Goal: Task Accomplishment & Management: Use online tool/utility

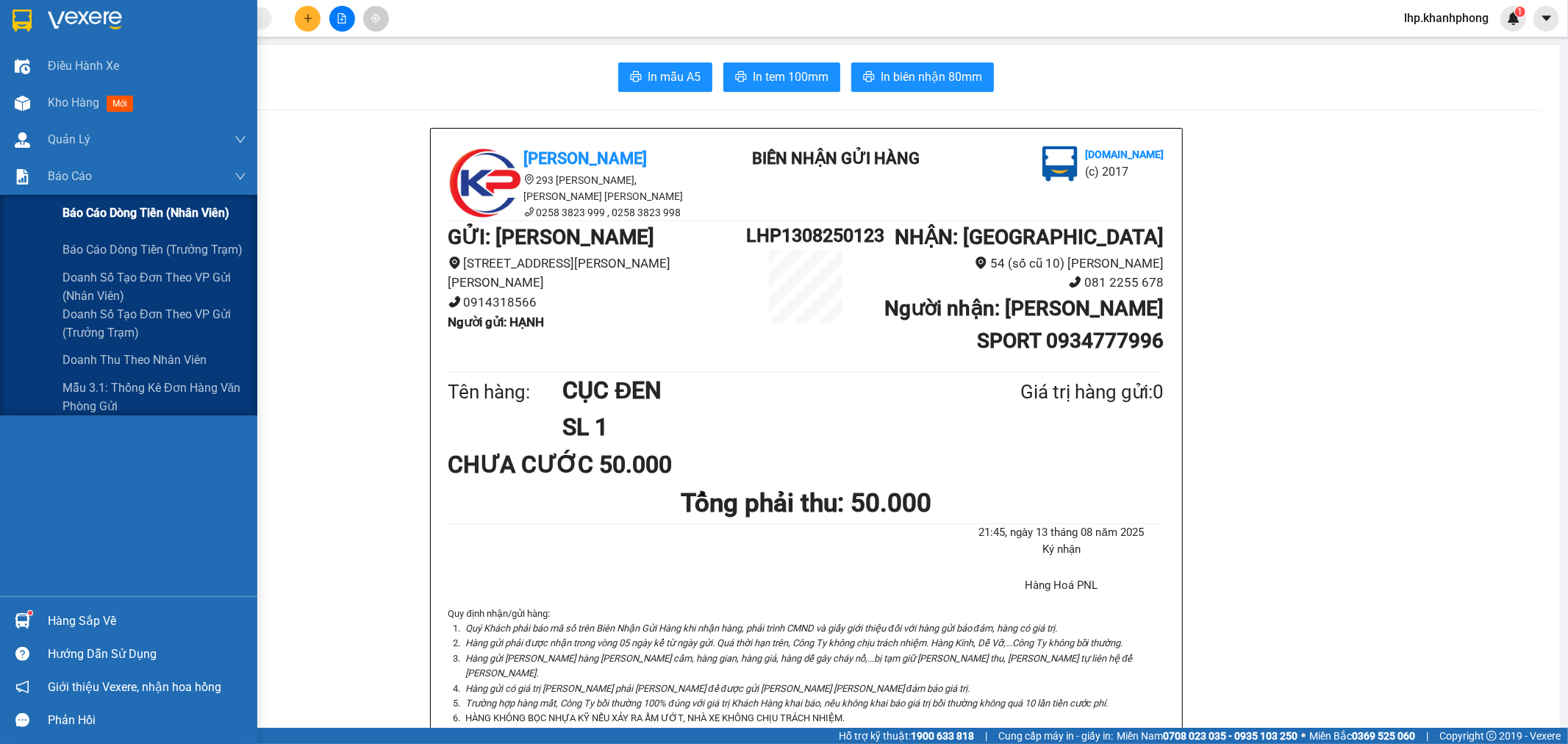
click at [104, 208] on span "Báo cáo dòng tiền (nhân viên)" at bounding box center [146, 212] width 167 height 18
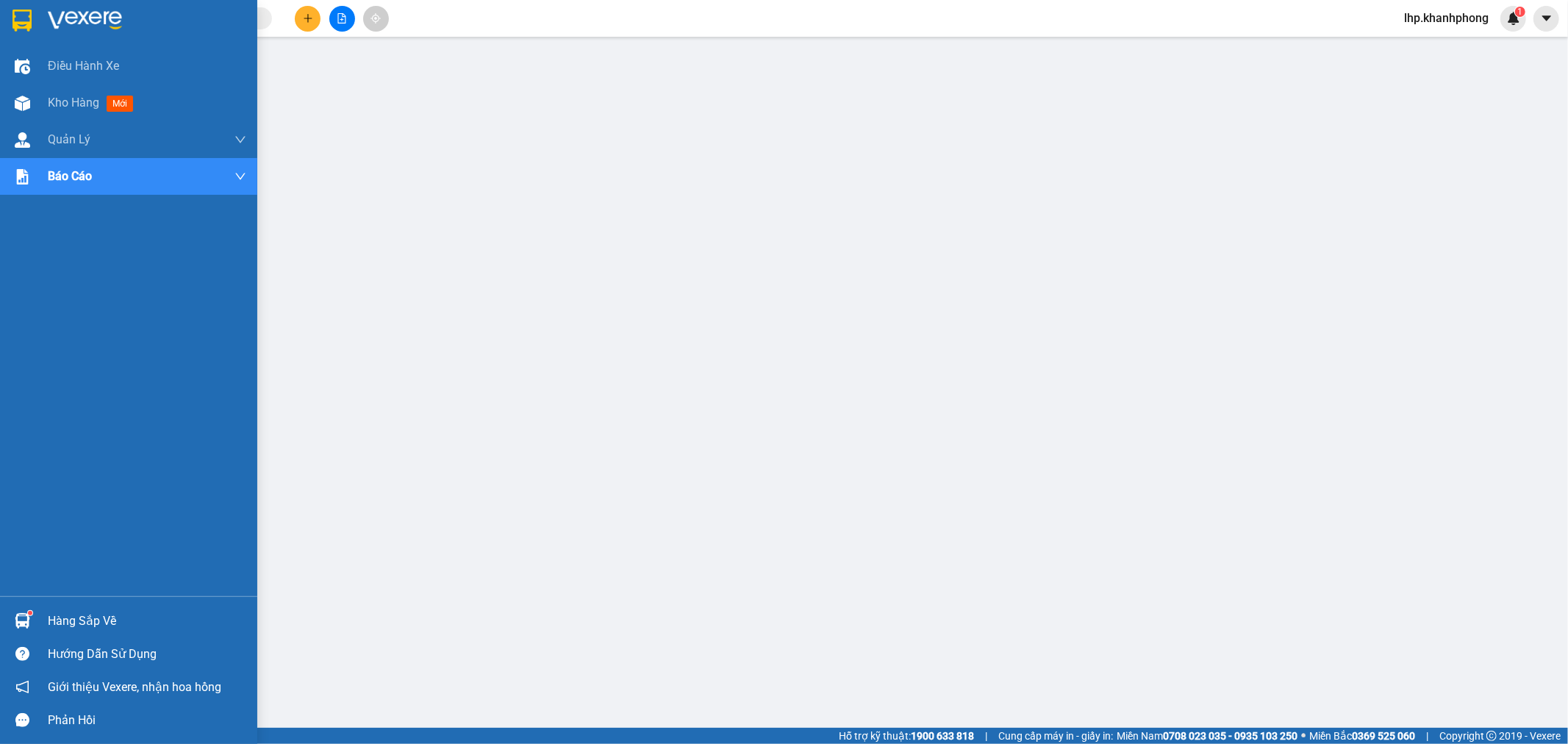
drag, startPoint x: 68, startPoint y: 107, endPoint x: 119, endPoint y: 182, distance: 90.7
click at [68, 107] on span "Kho hàng" at bounding box center [73, 102] width 52 height 14
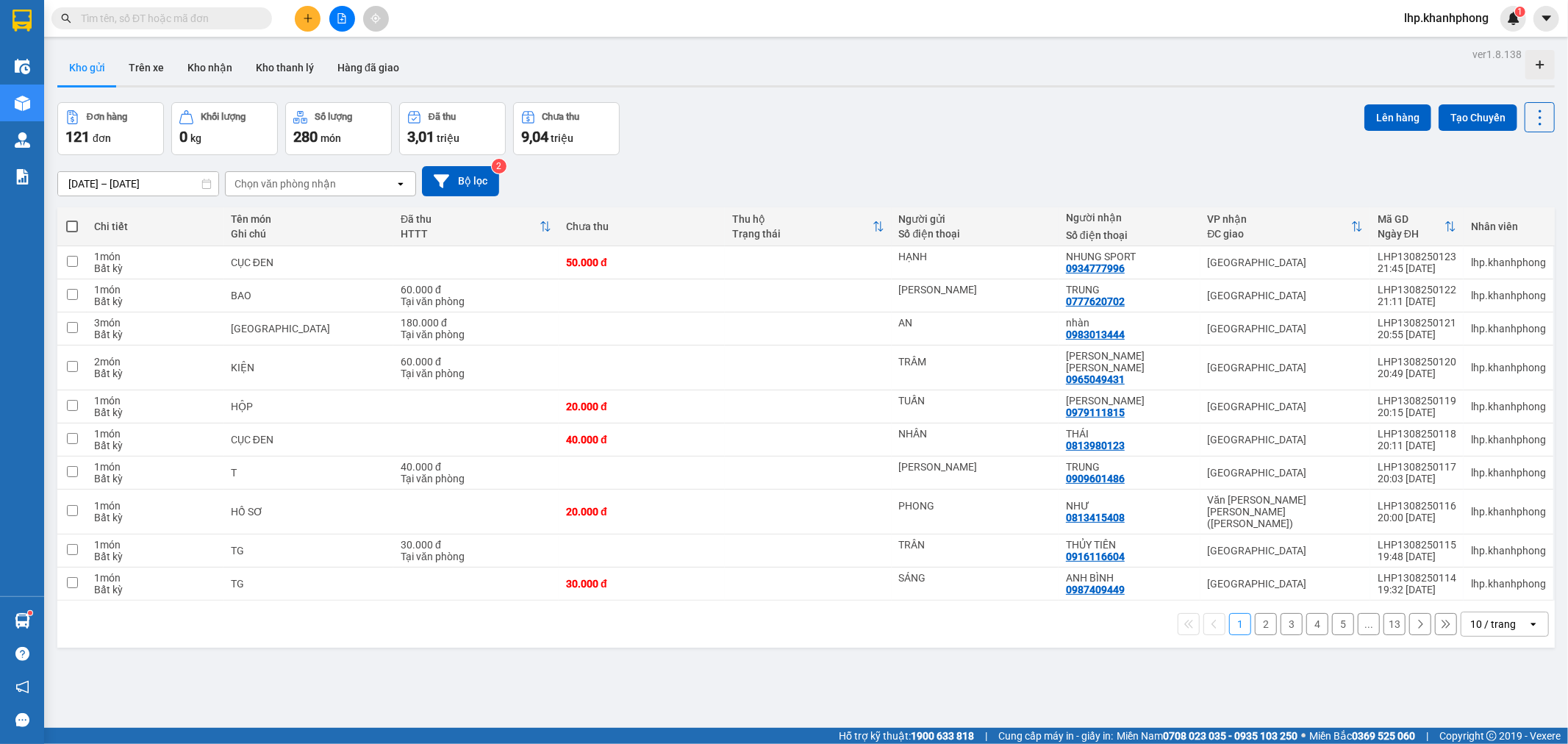
click at [1502, 616] on div "1 2 3 4 5 ... 13 10 / trang open" at bounding box center [806, 624] width 1497 height 47
click at [1503, 612] on div "10 / trang" at bounding box center [1494, 624] width 66 height 23
click at [1486, 573] on span "100 / trang" at bounding box center [1486, 570] width 53 height 15
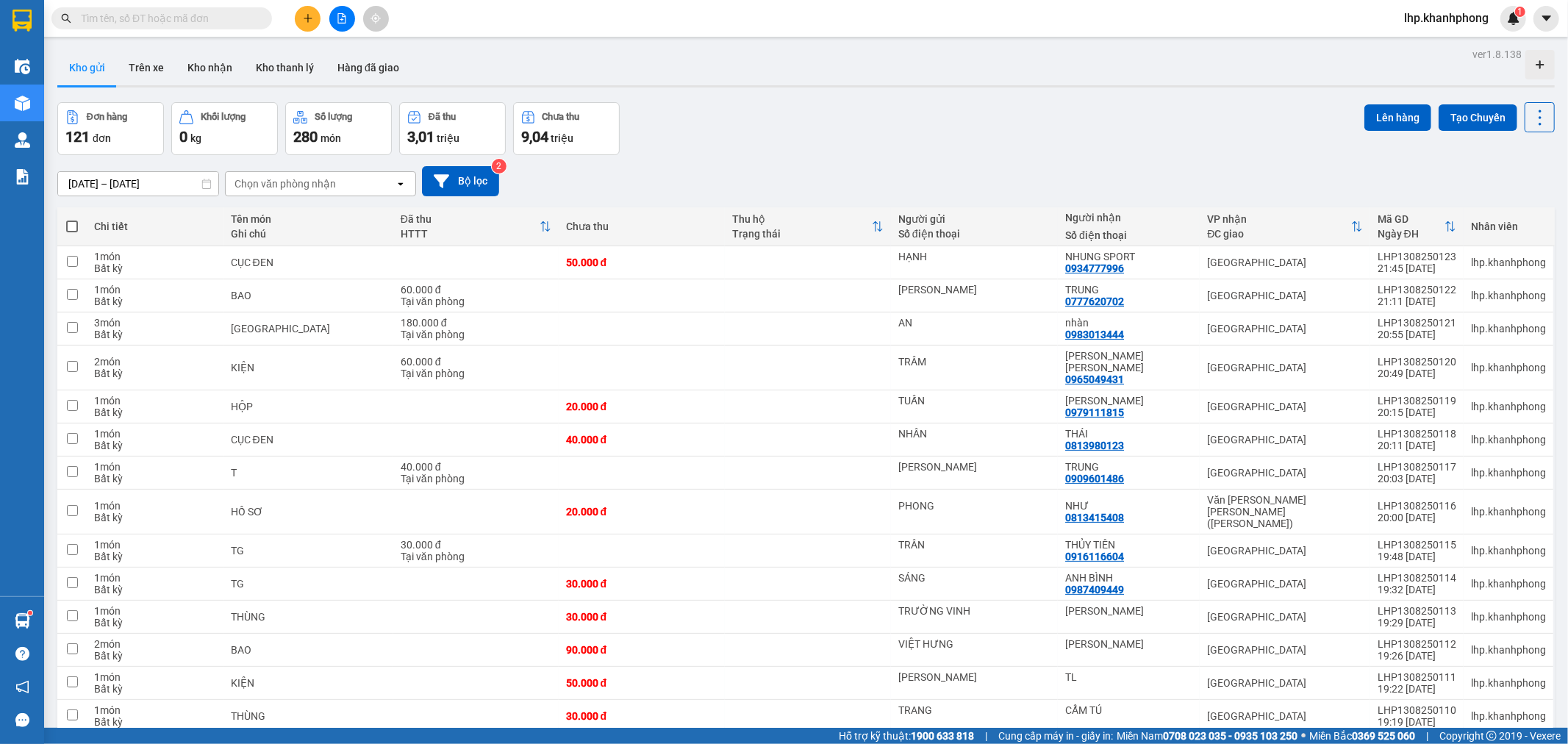
click at [71, 228] on span at bounding box center [72, 227] width 12 height 12
click at [72, 219] on input "checkbox" at bounding box center [72, 219] width 0 height 0
checkbox input "true"
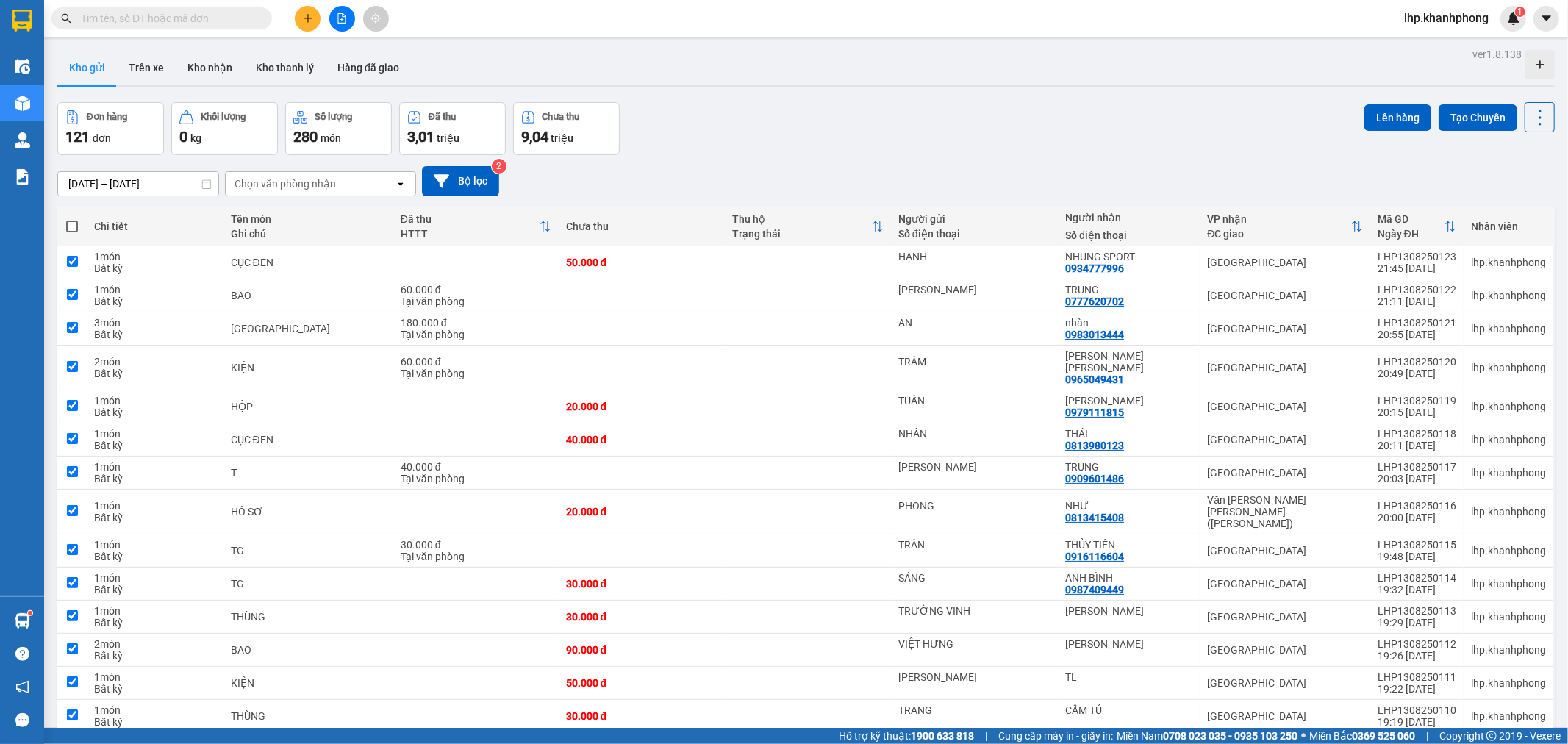
checkbox input "true"
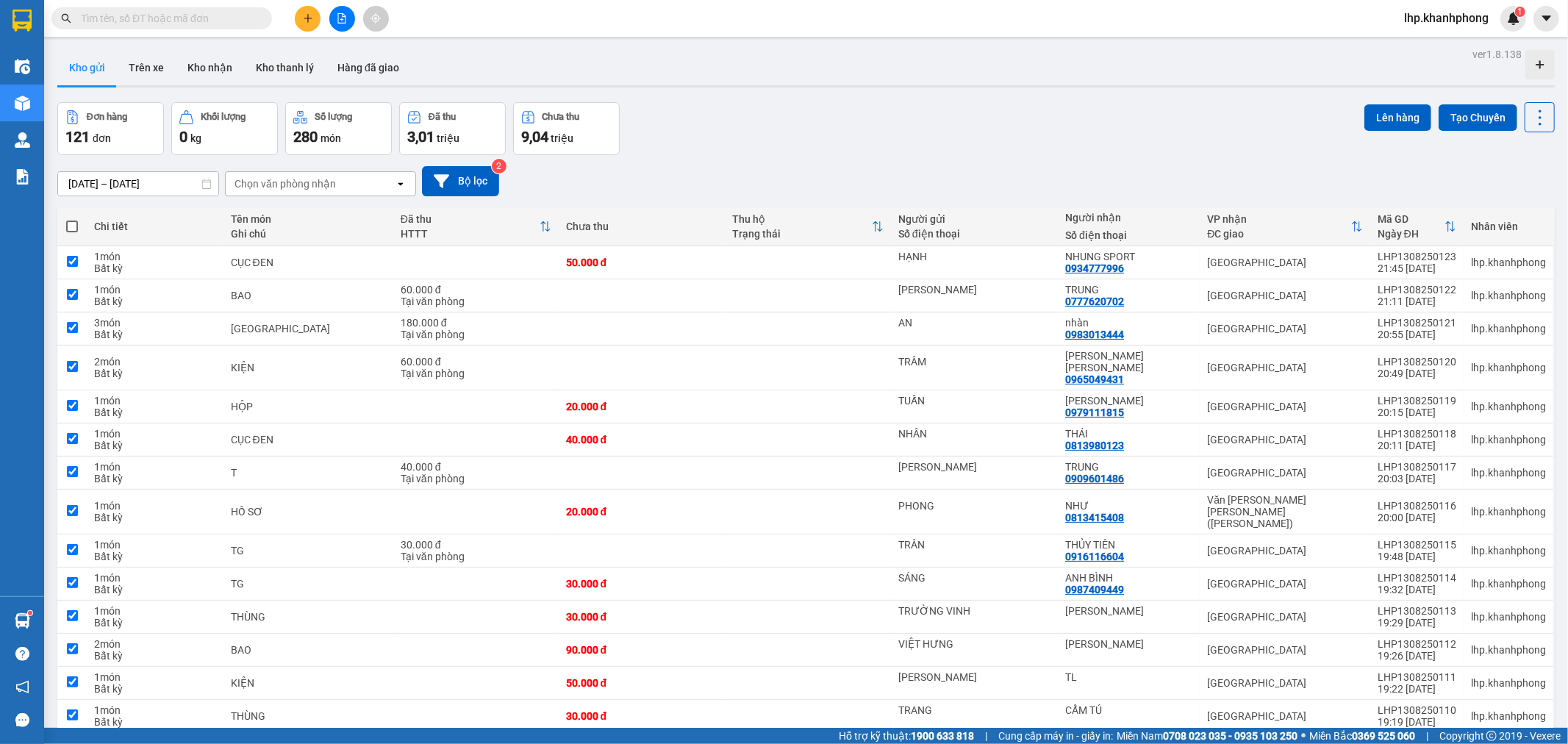
checkbox input "true"
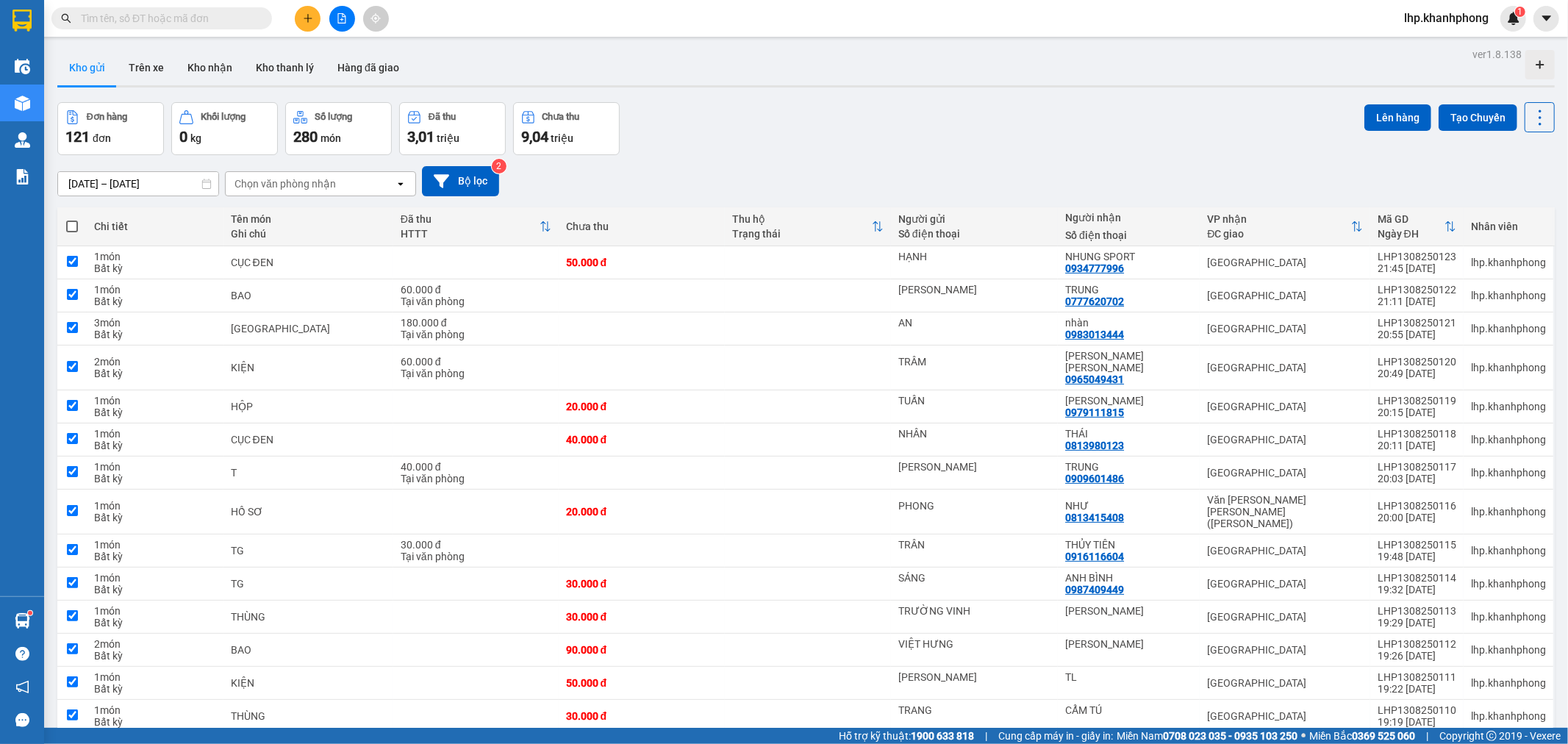
checkbox input "true"
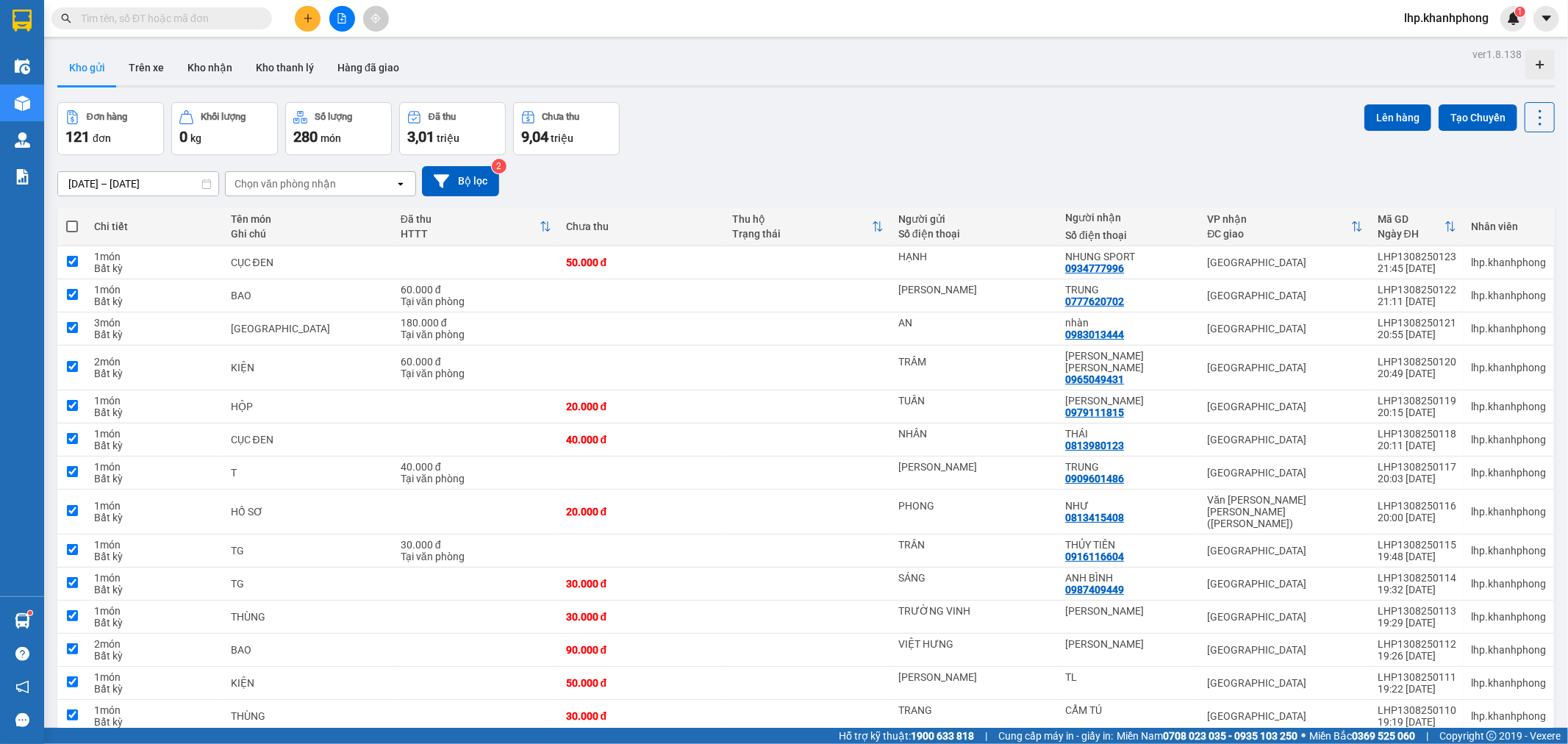
checkbox input "true"
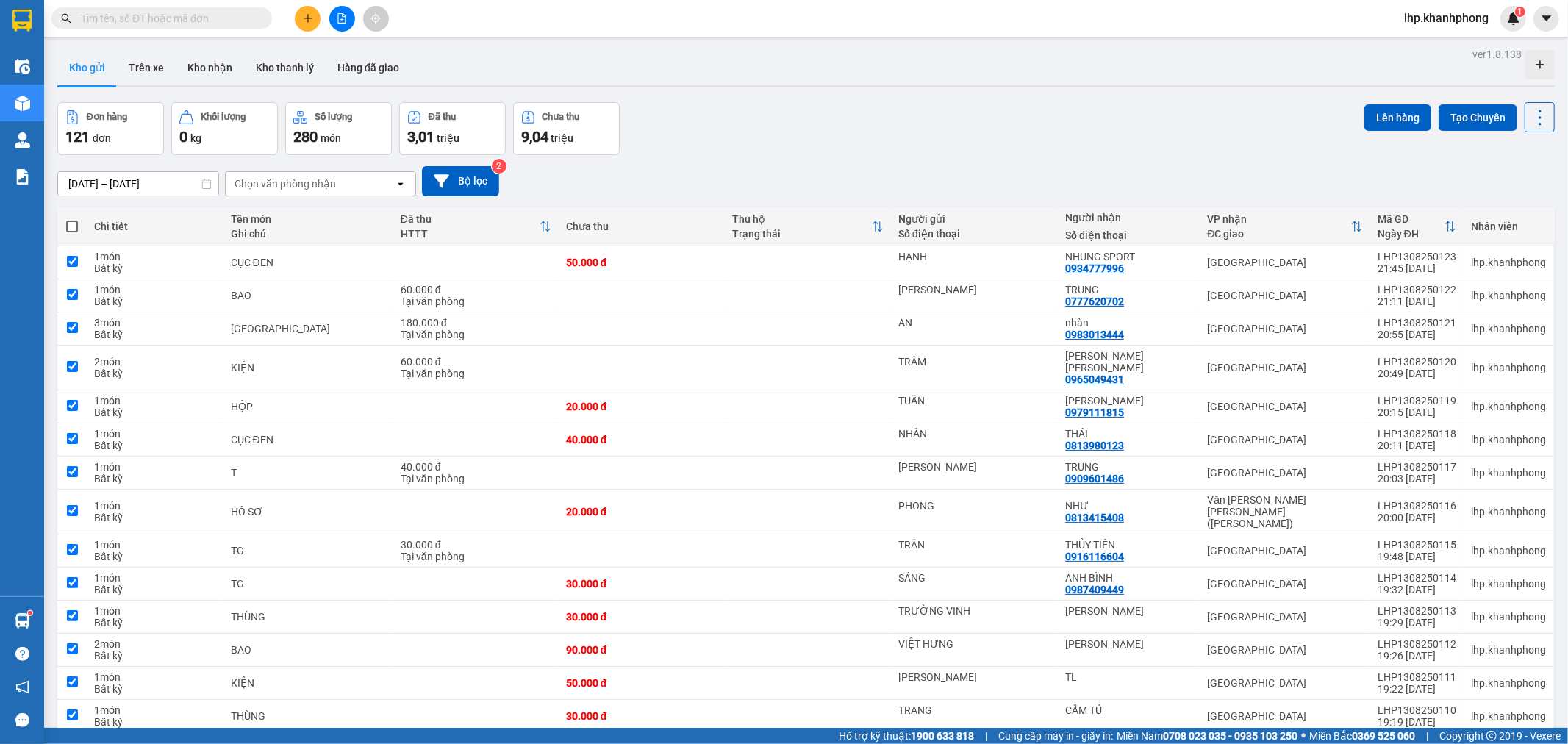
checkbox input "true"
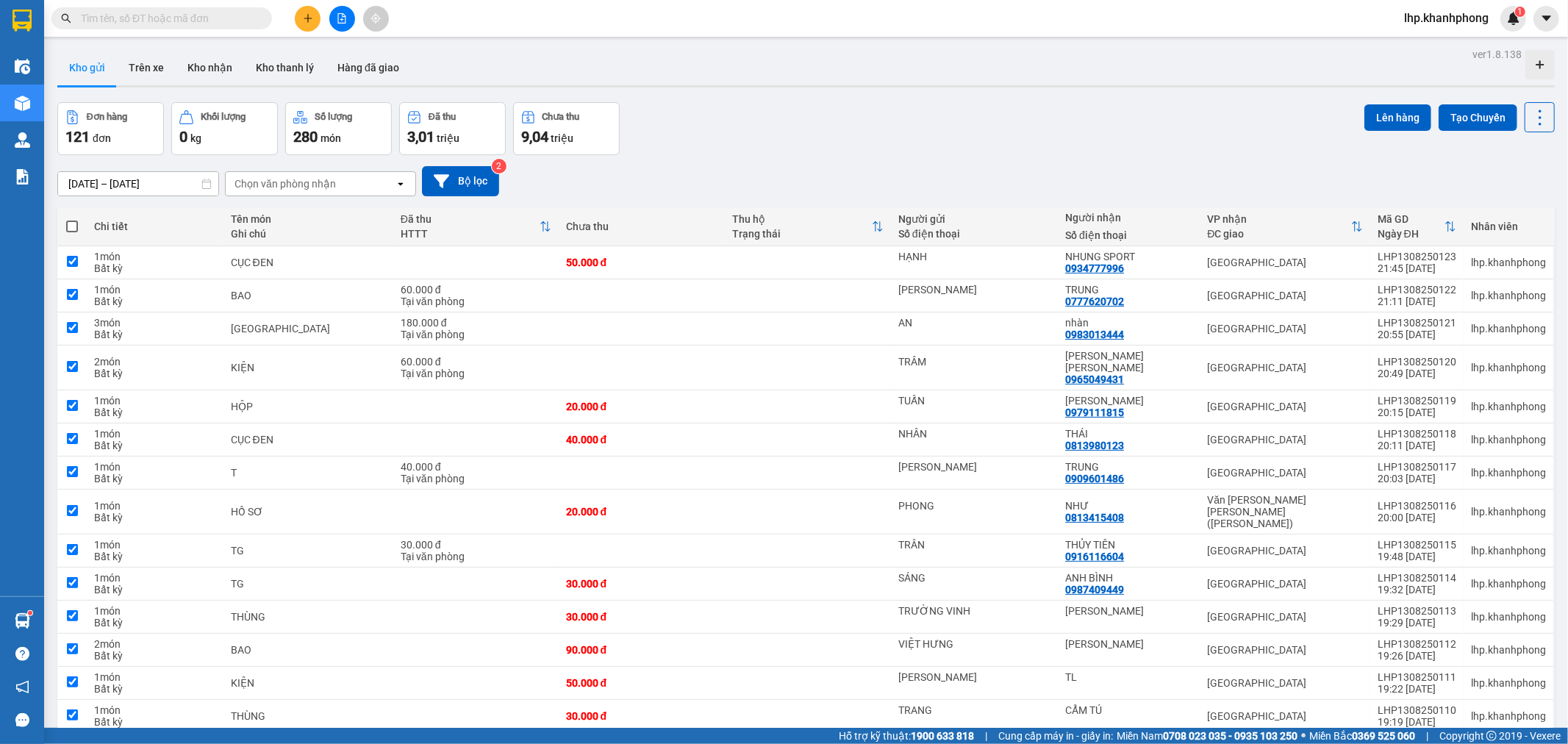
checkbox input "true"
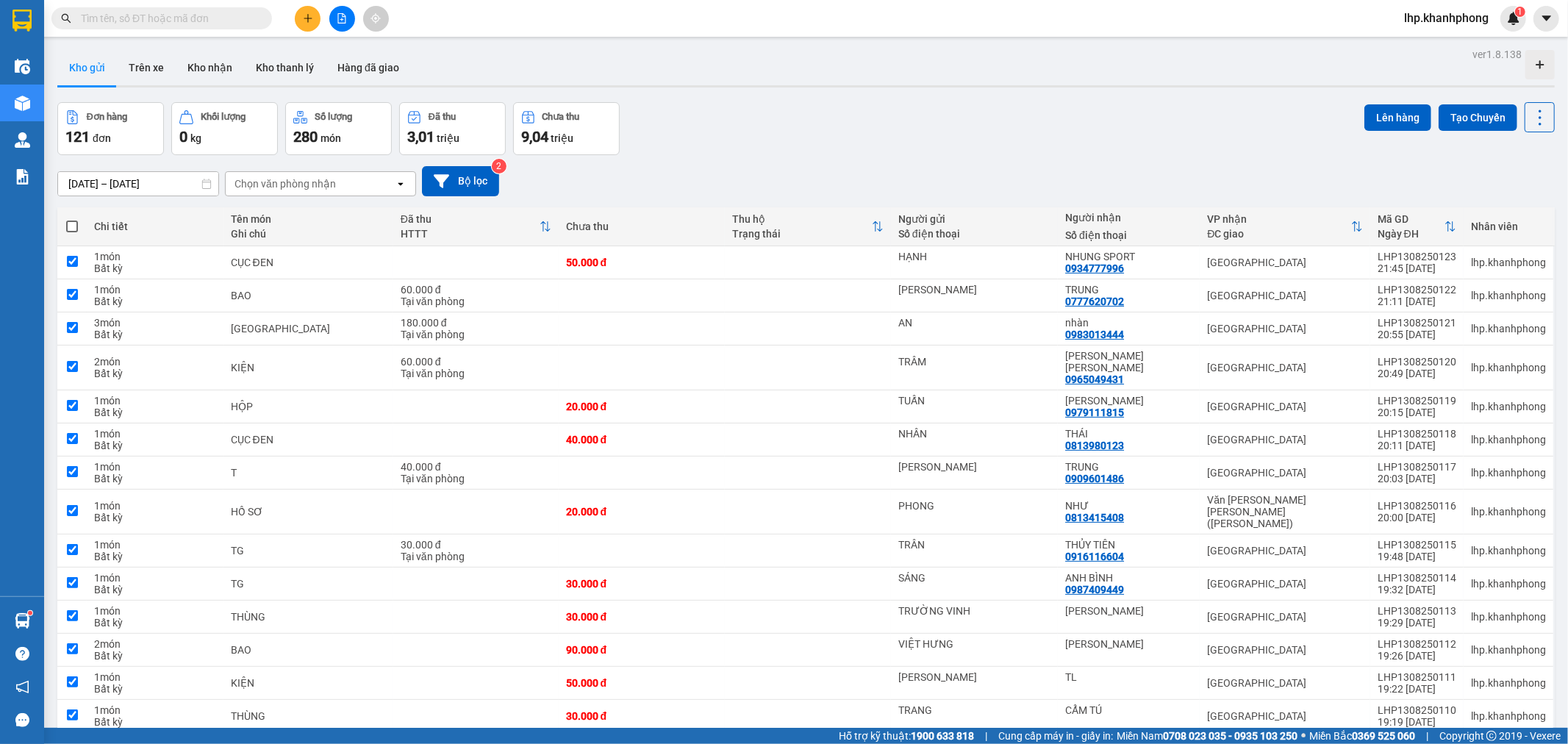
checkbox input "true"
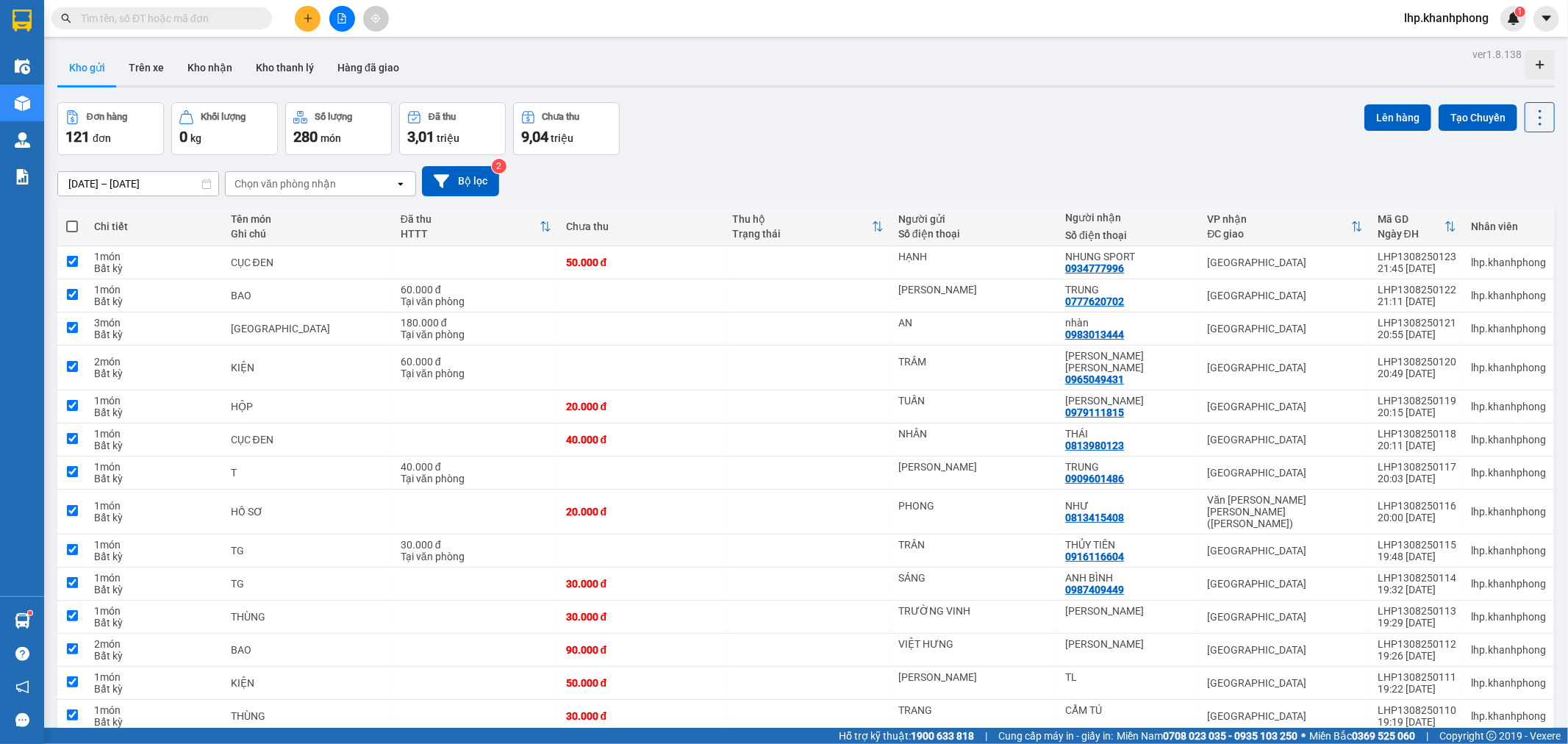
checkbox input "true"
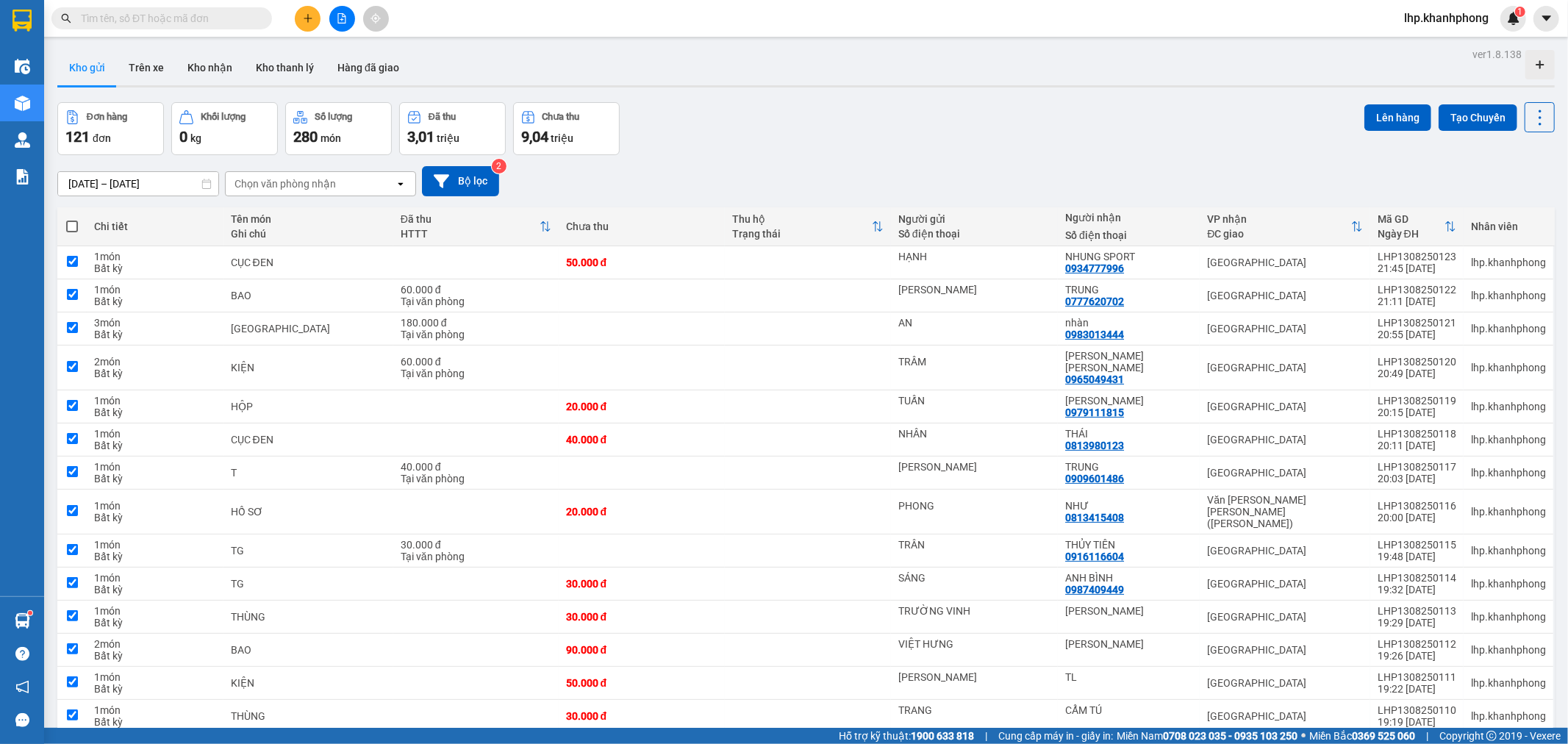
checkbox input "true"
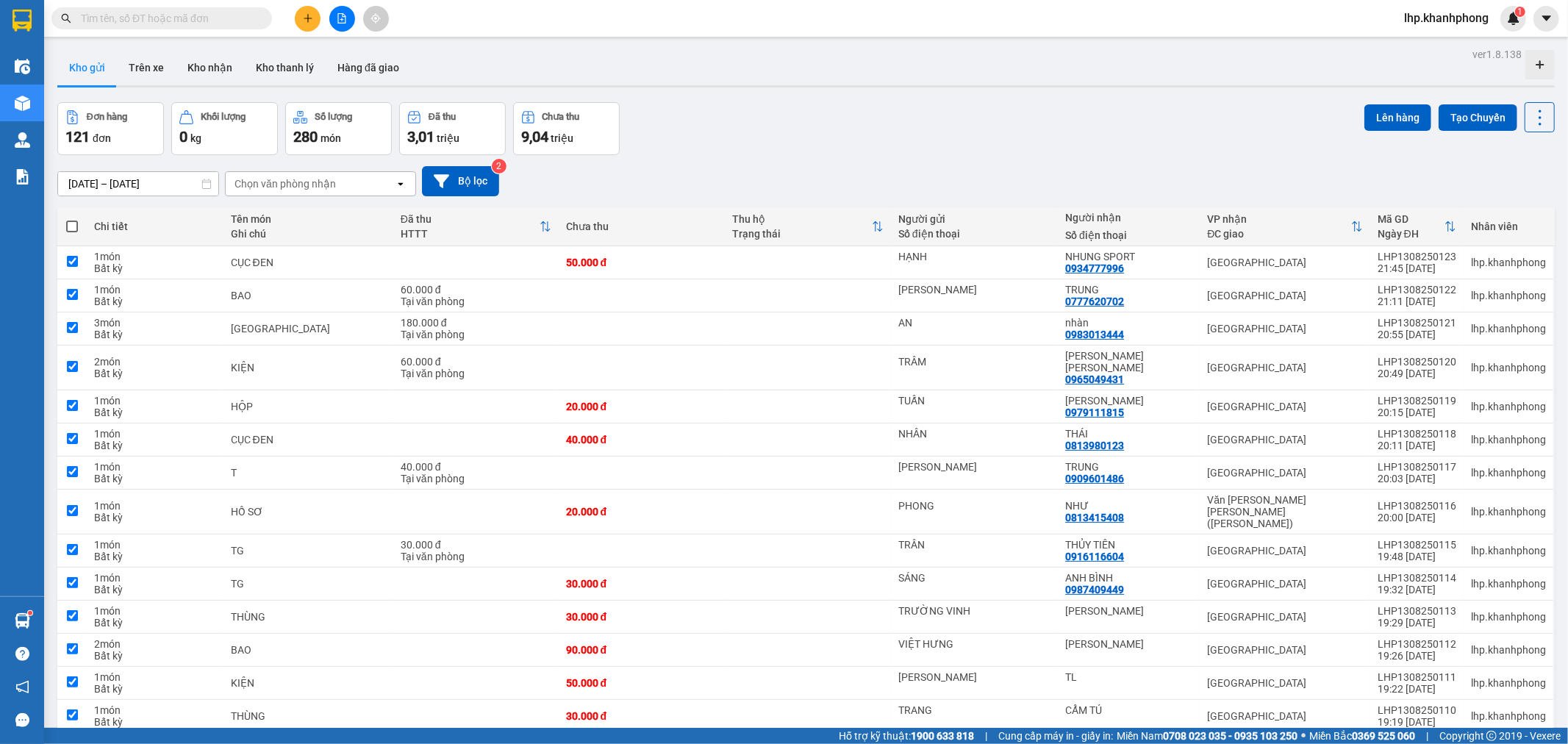
checkbox input "true"
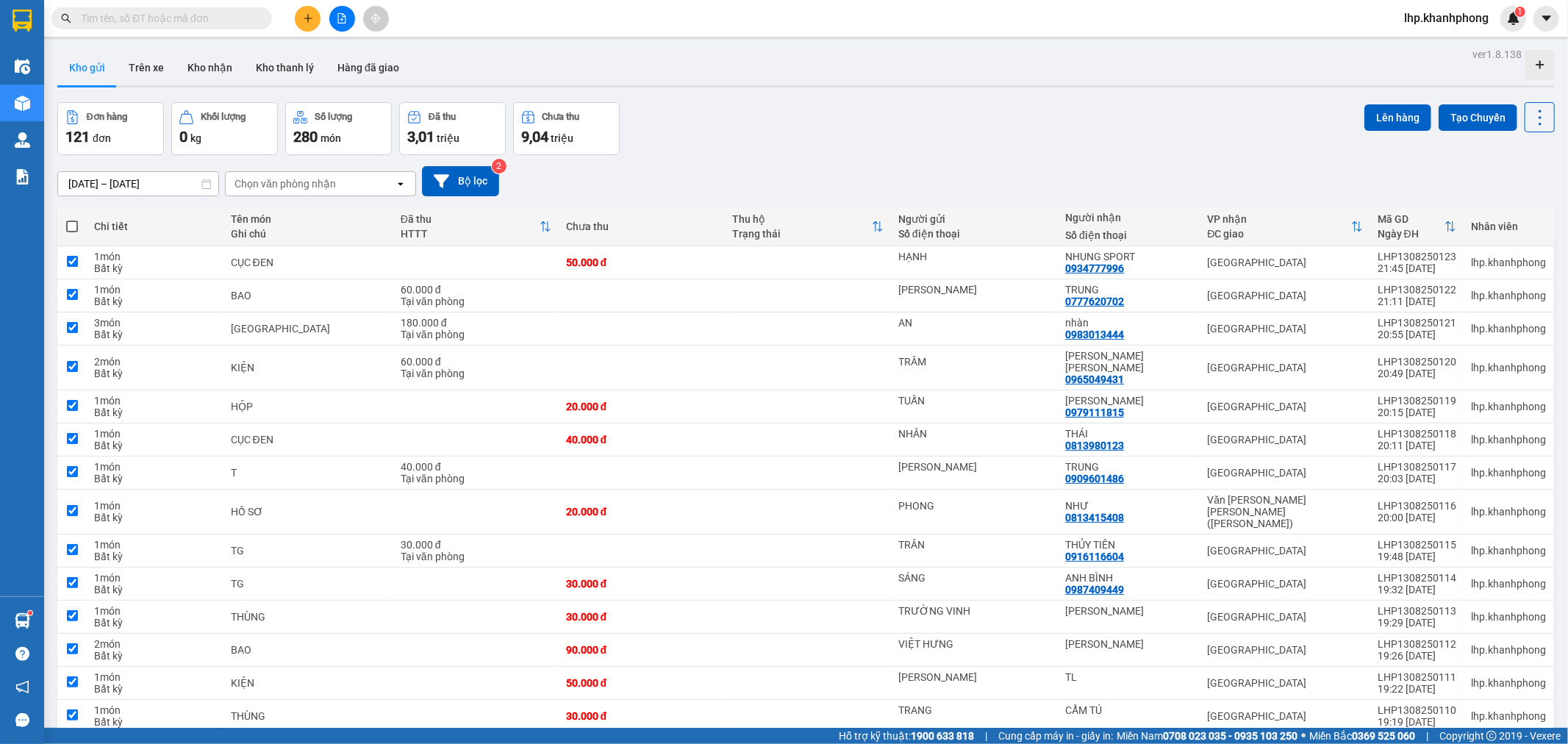
checkbox input "true"
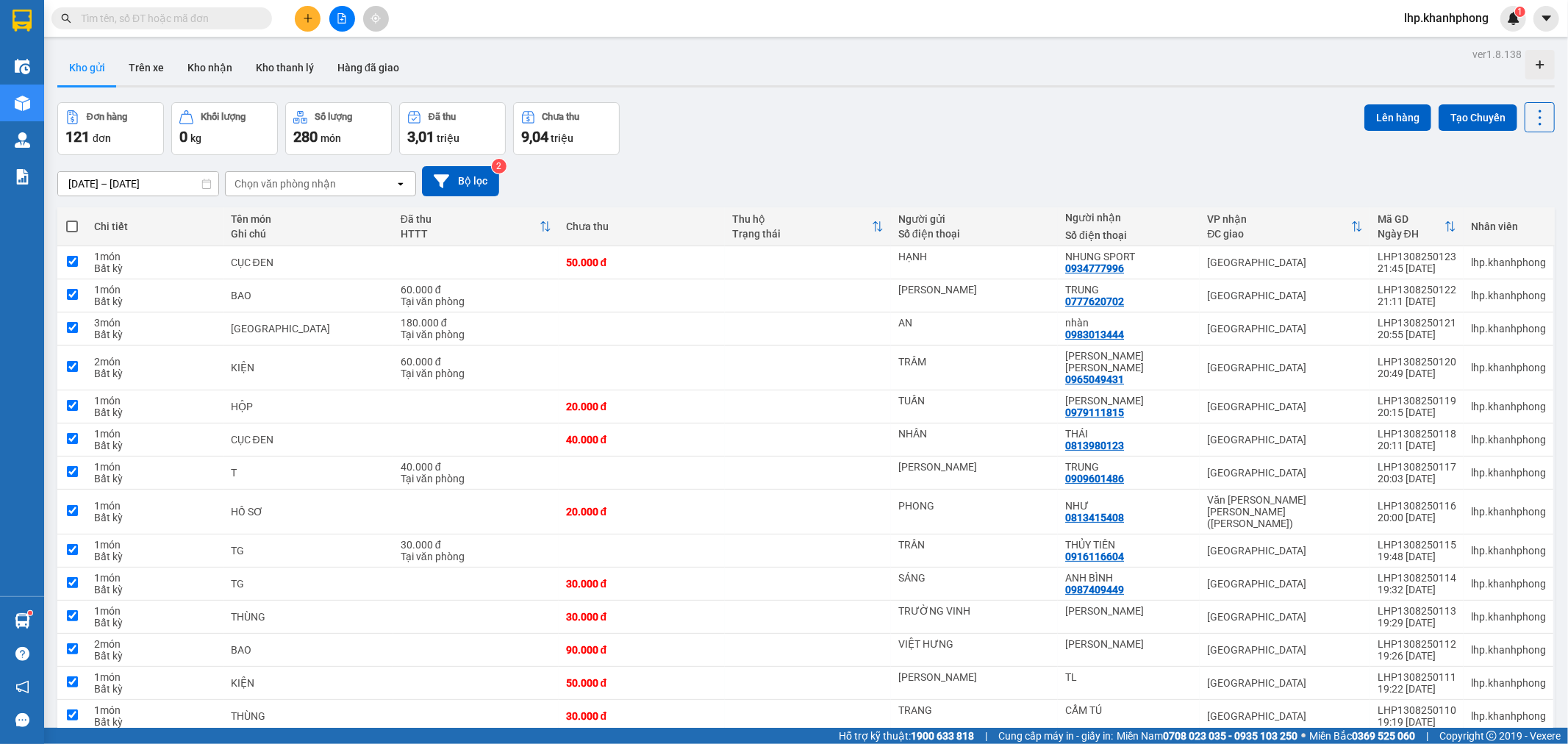
checkbox input "true"
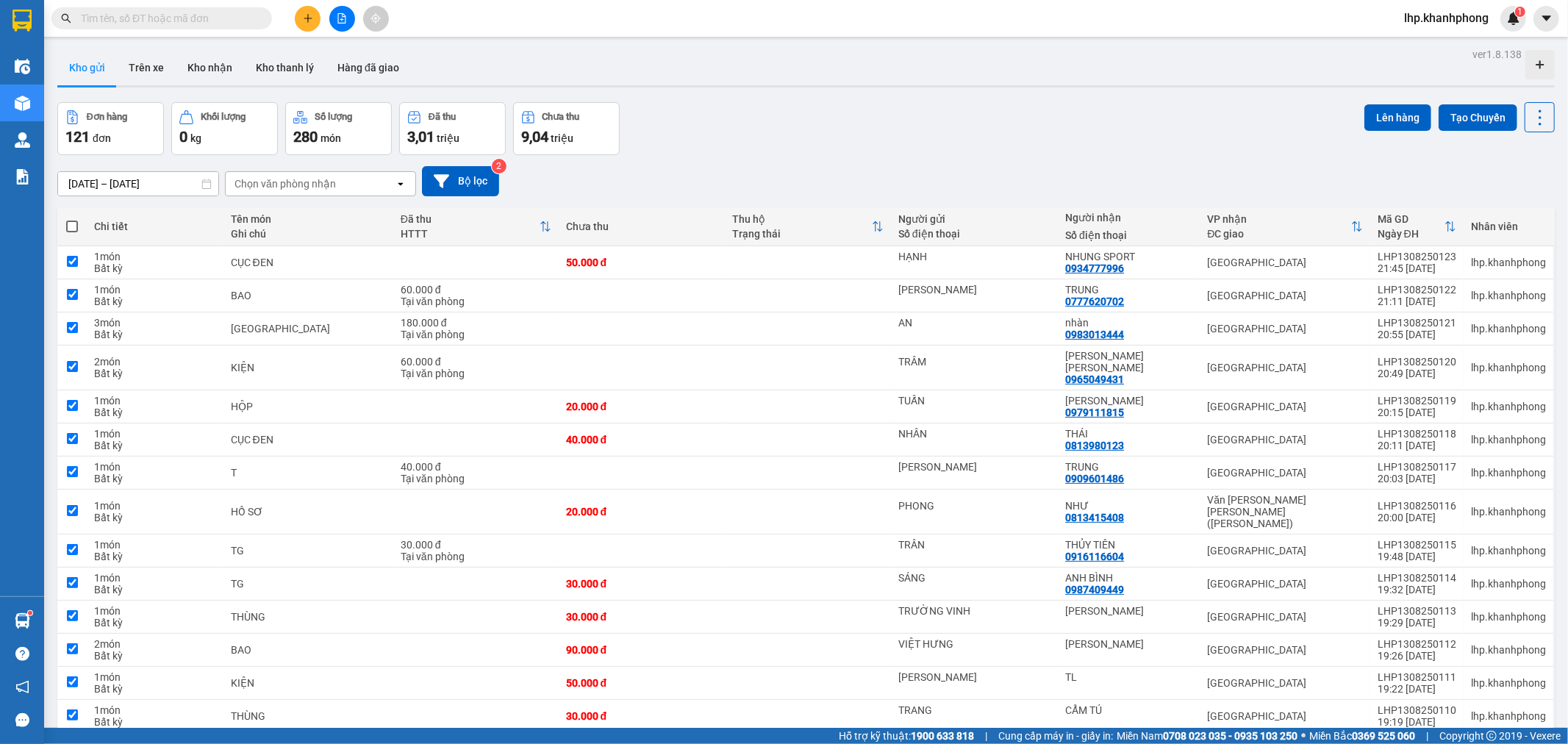
checkbox input "true"
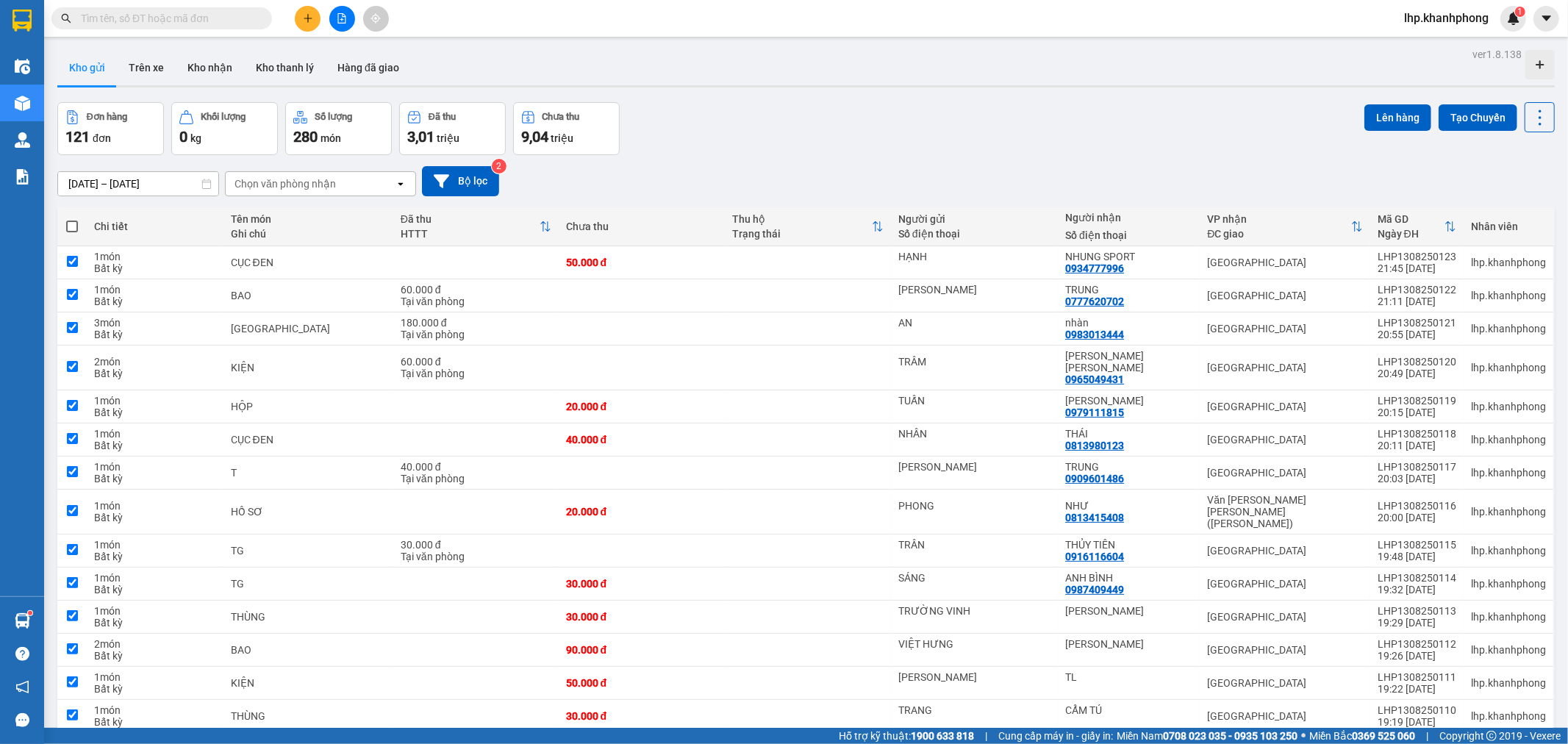
checkbox input "true"
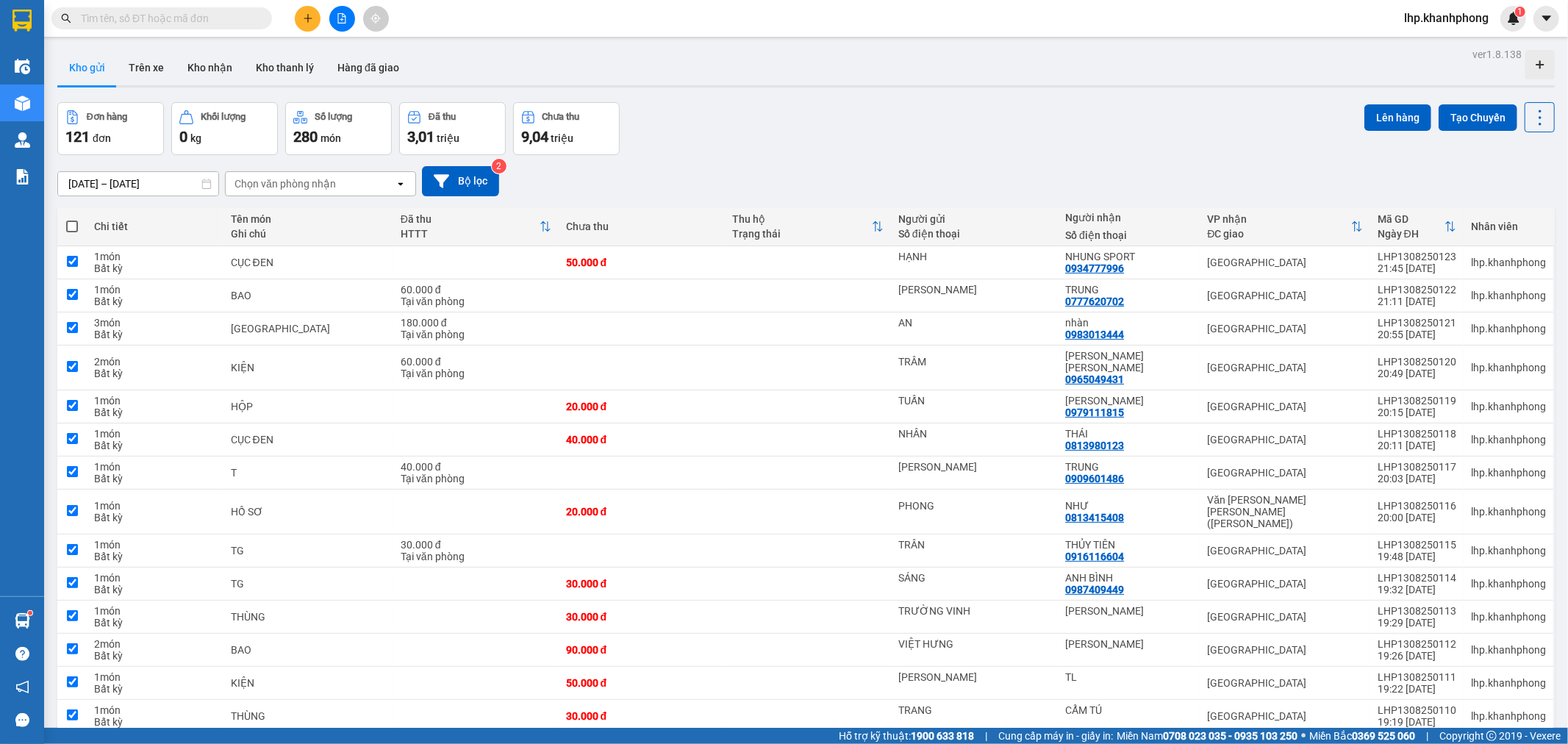
checkbox input "true"
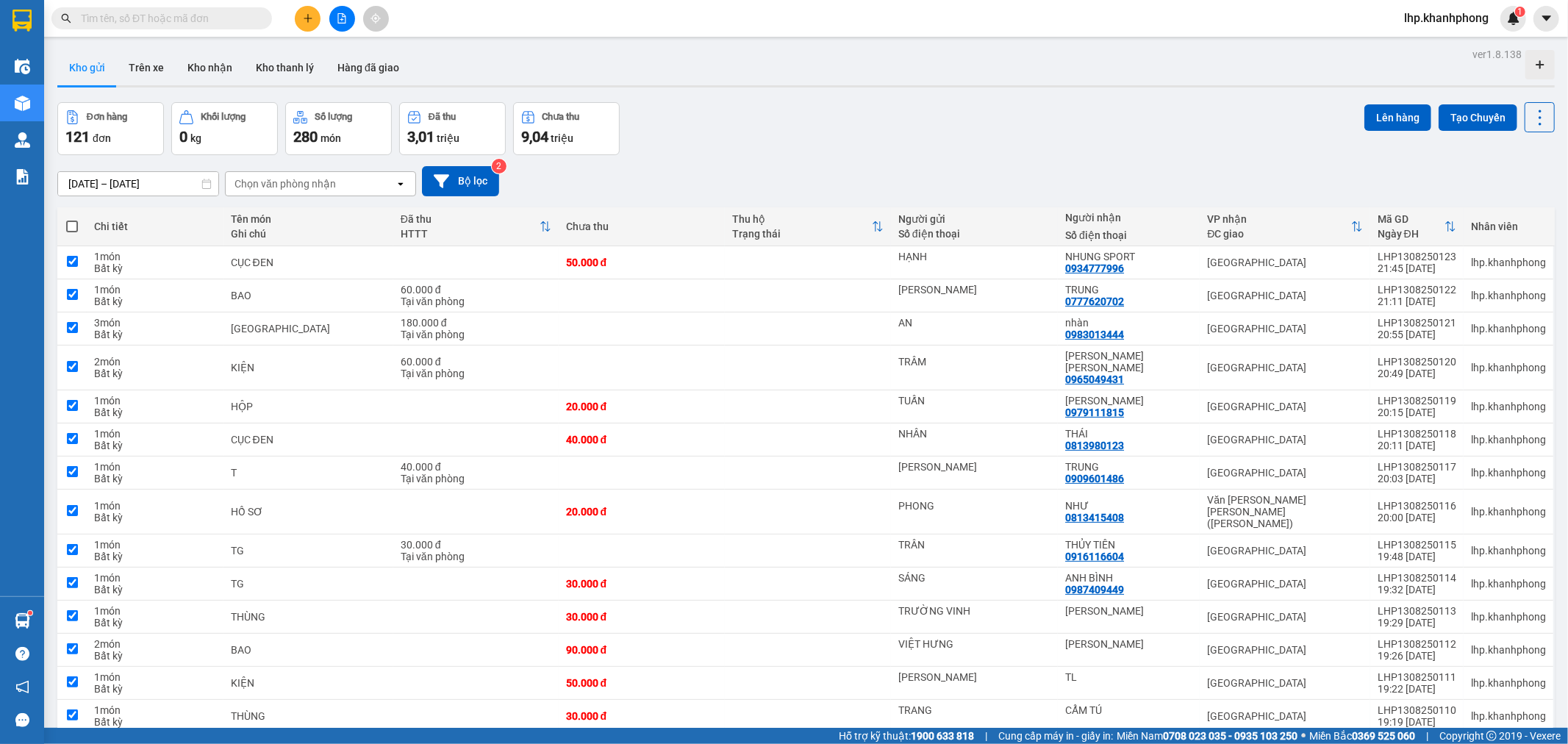
checkbox input "true"
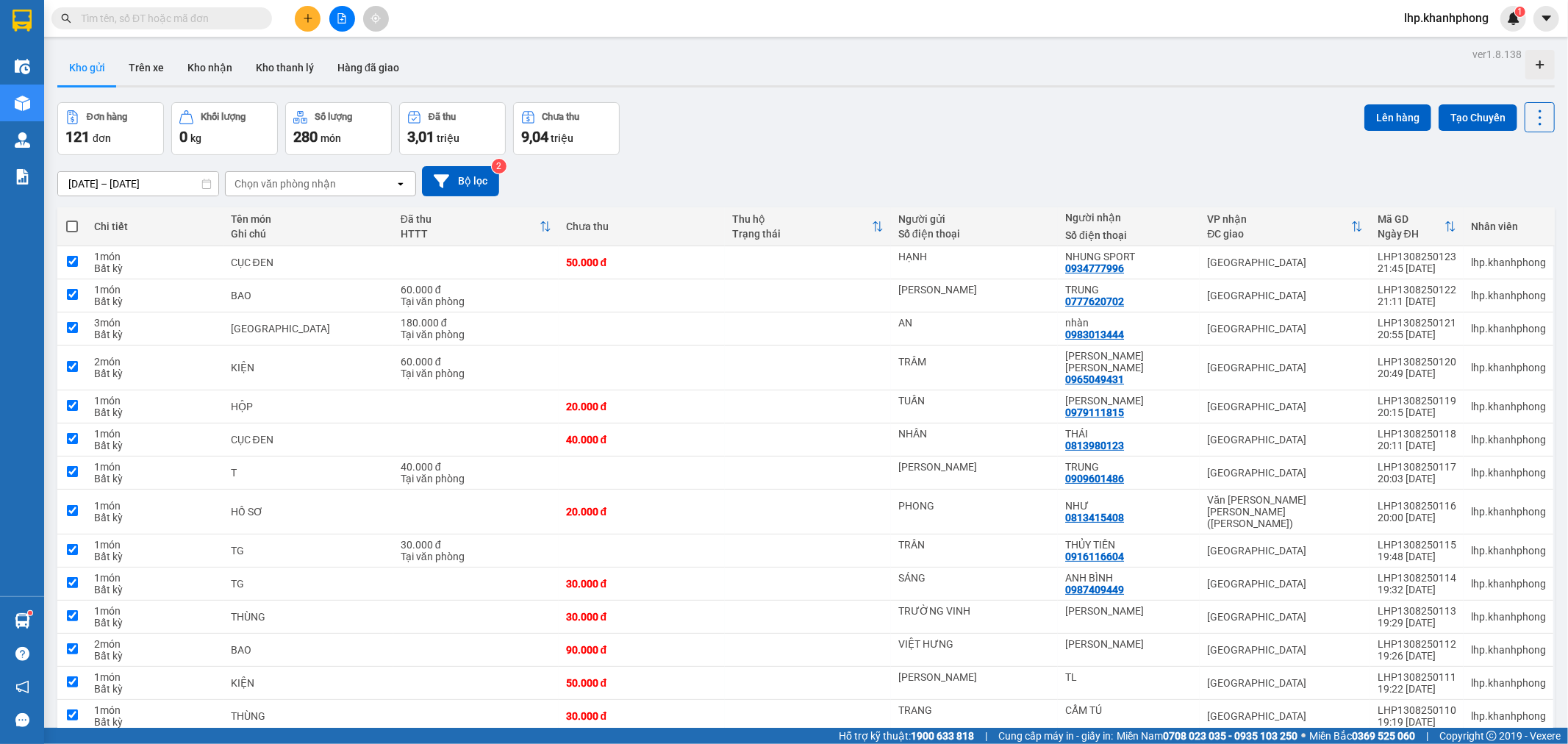
checkbox input "true"
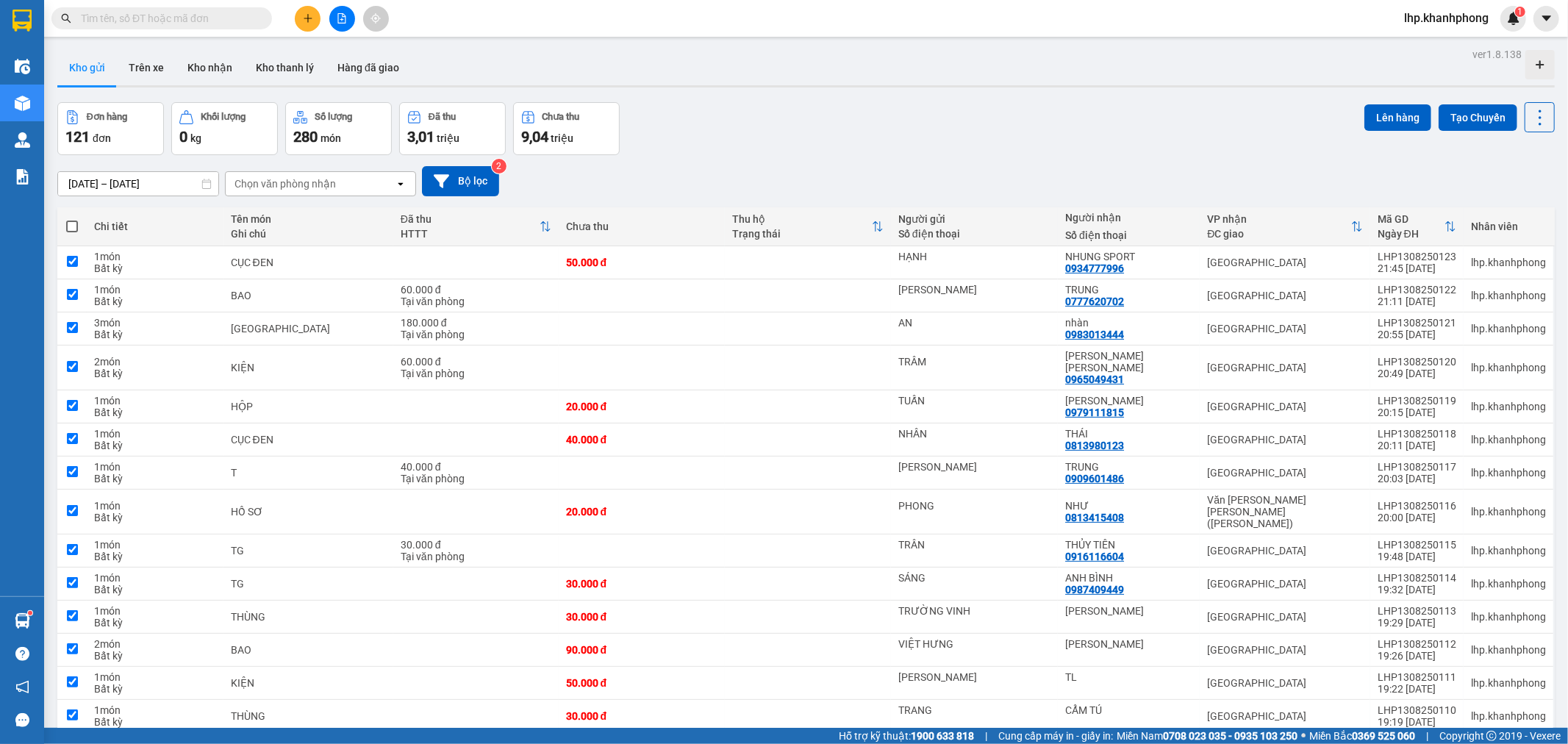
checkbox input "true"
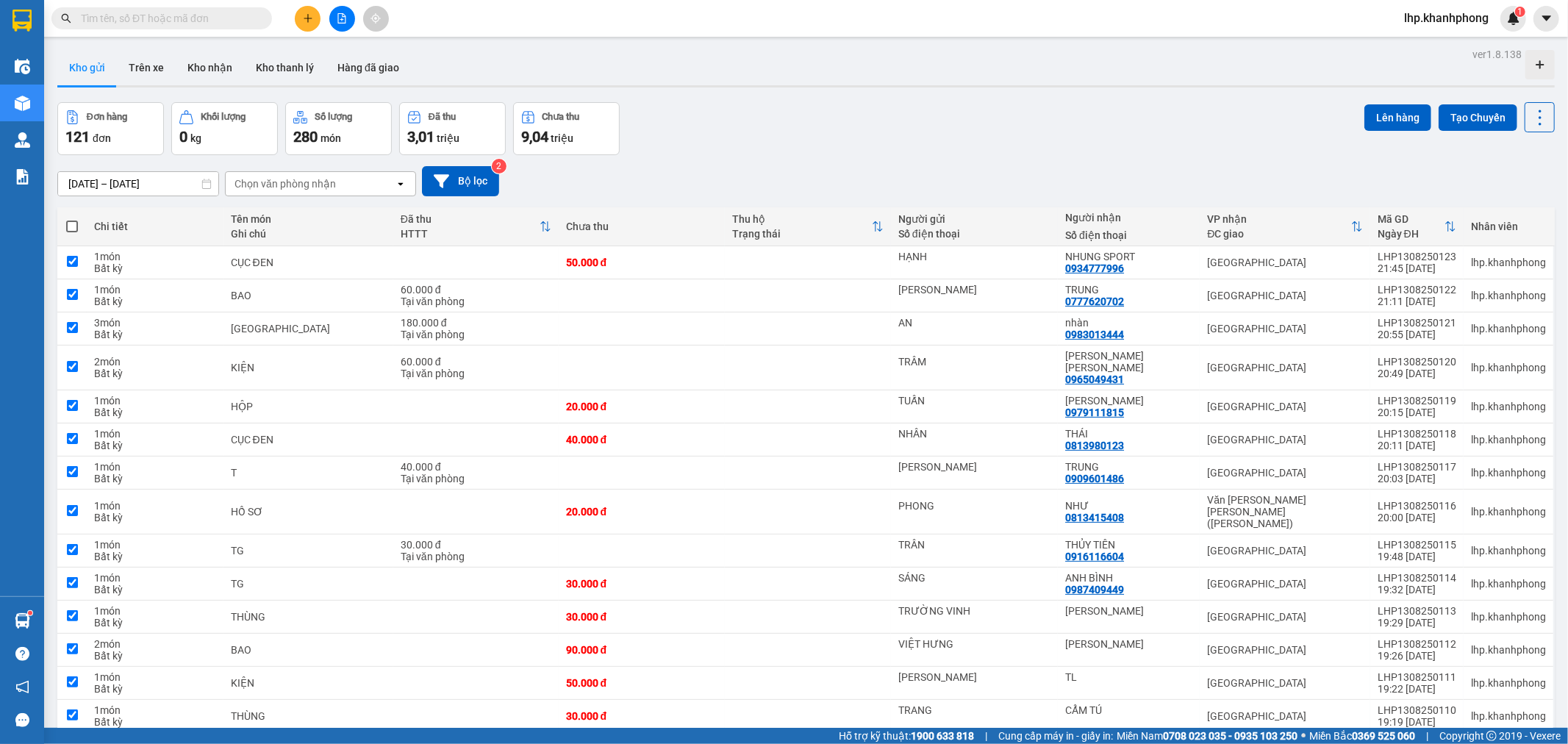
checkbox input "true"
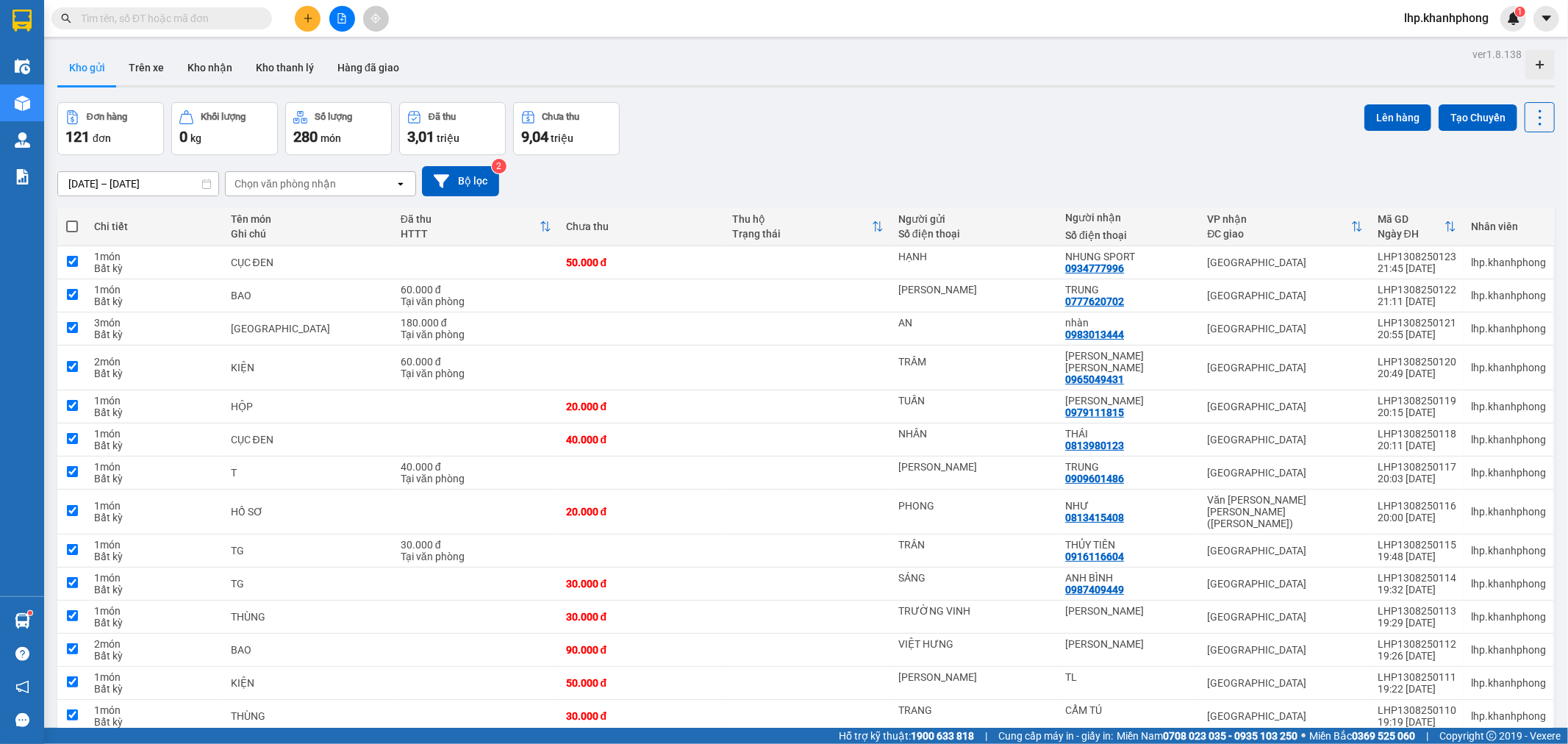
checkbox input "true"
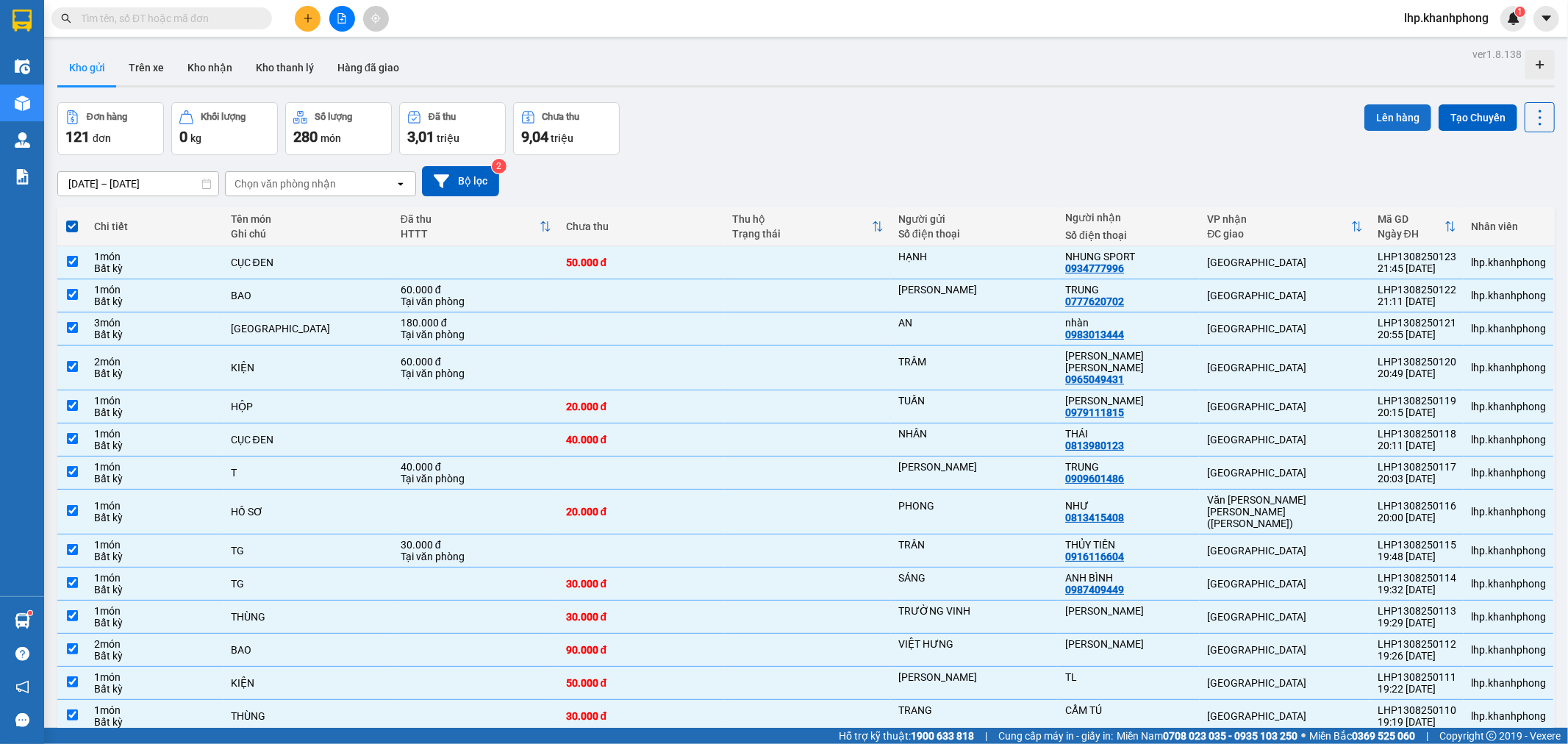
click at [1390, 122] on button "Lên hàng" at bounding box center [1398, 117] width 67 height 27
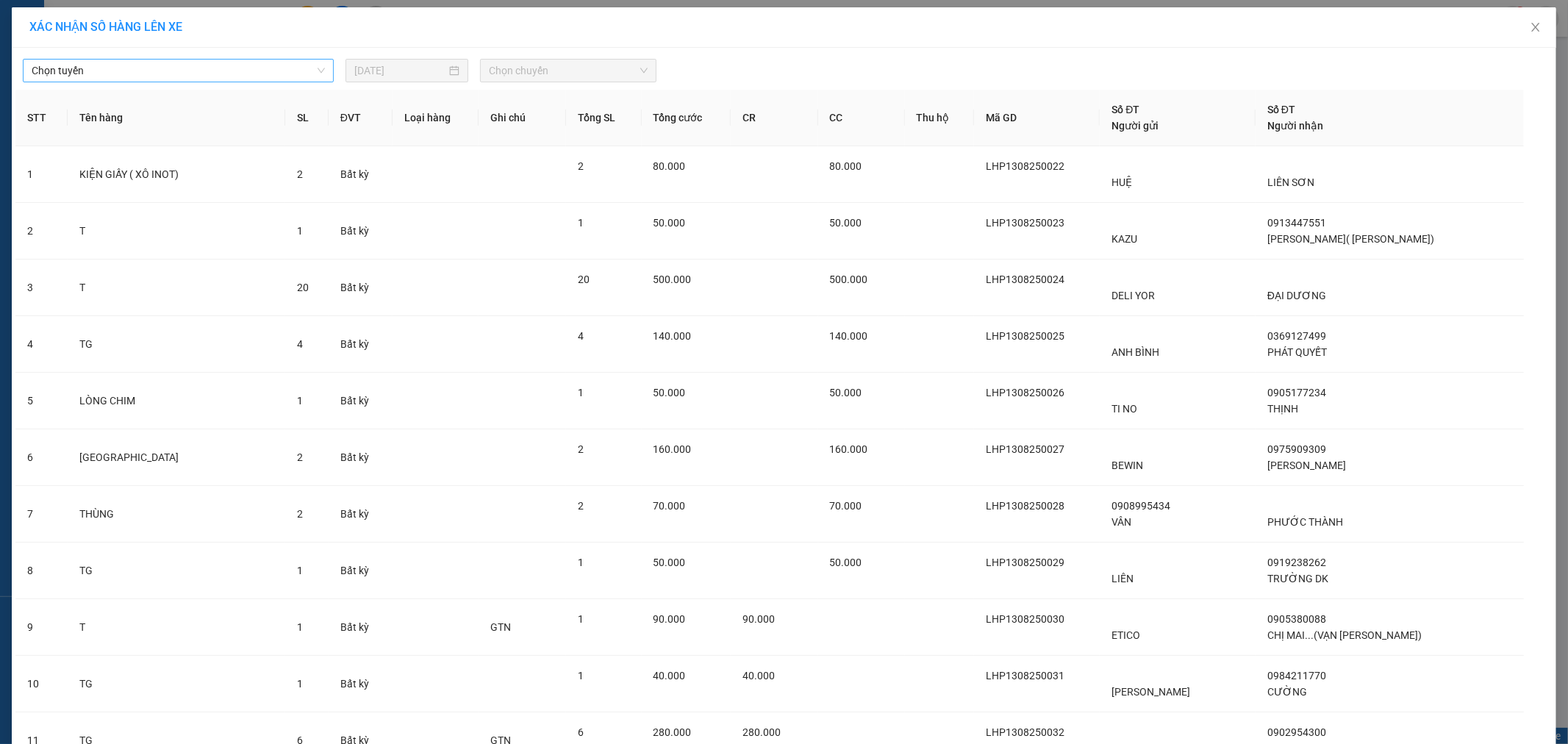
click at [57, 74] on span "Chọn tuyến" at bounding box center [178, 70] width 293 height 22
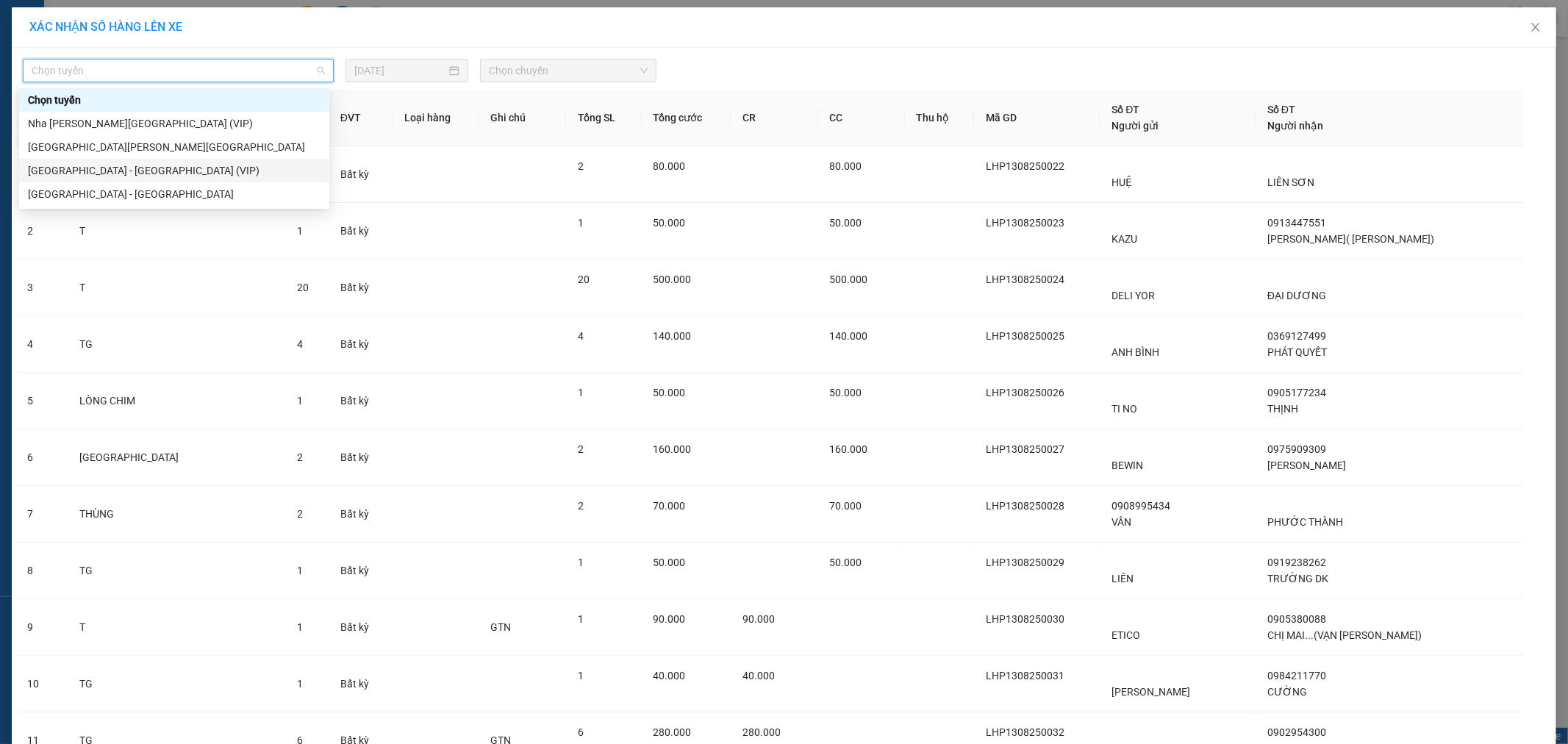
click at [83, 175] on div "[GEOGRAPHIC_DATA] - [GEOGRAPHIC_DATA] (VIP)" at bounding box center [174, 170] width 292 height 16
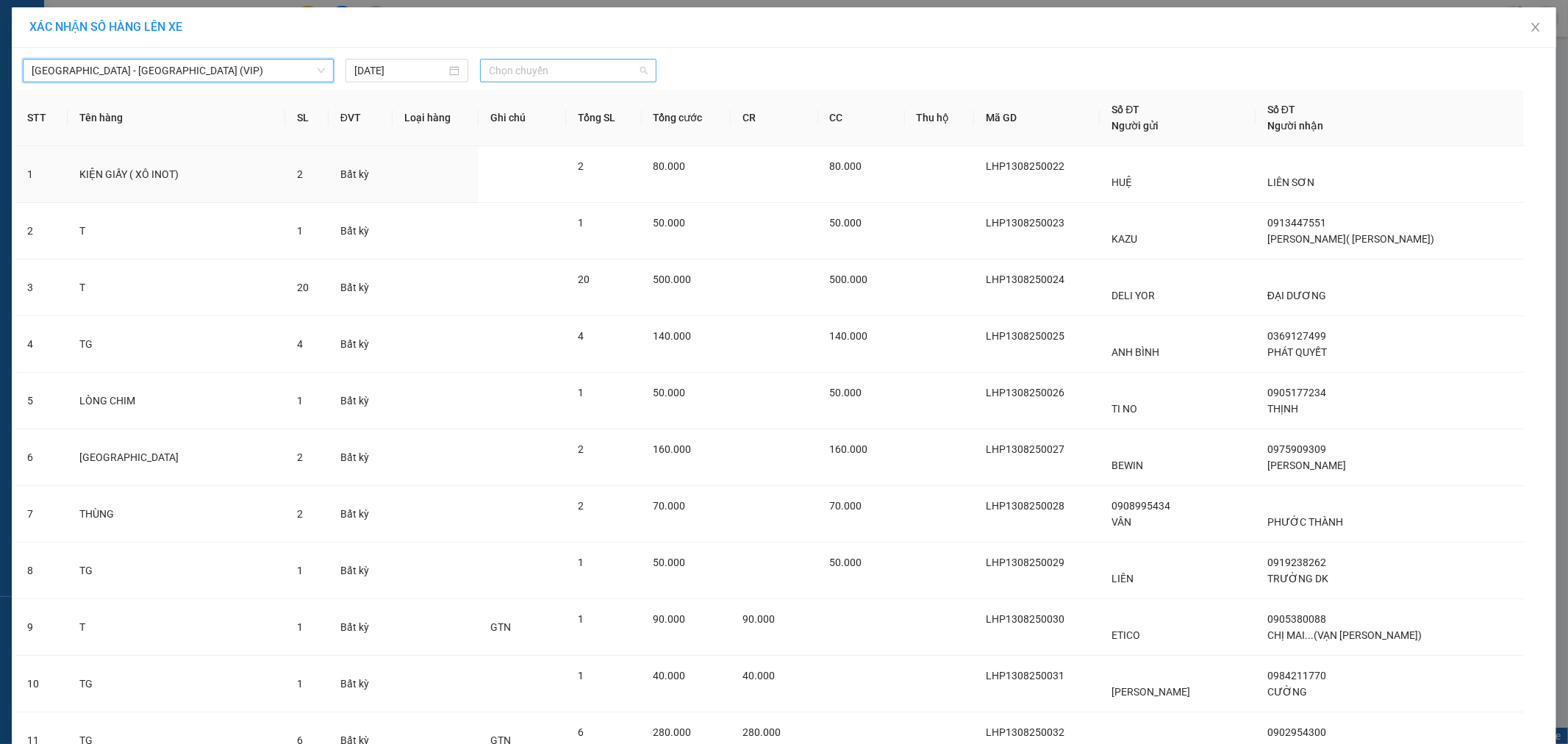
drag, startPoint x: 540, startPoint y: 64, endPoint x: 563, endPoint y: 77, distance: 26.4
click at [544, 63] on span "Chọn chuyến" at bounding box center [568, 70] width 159 height 22
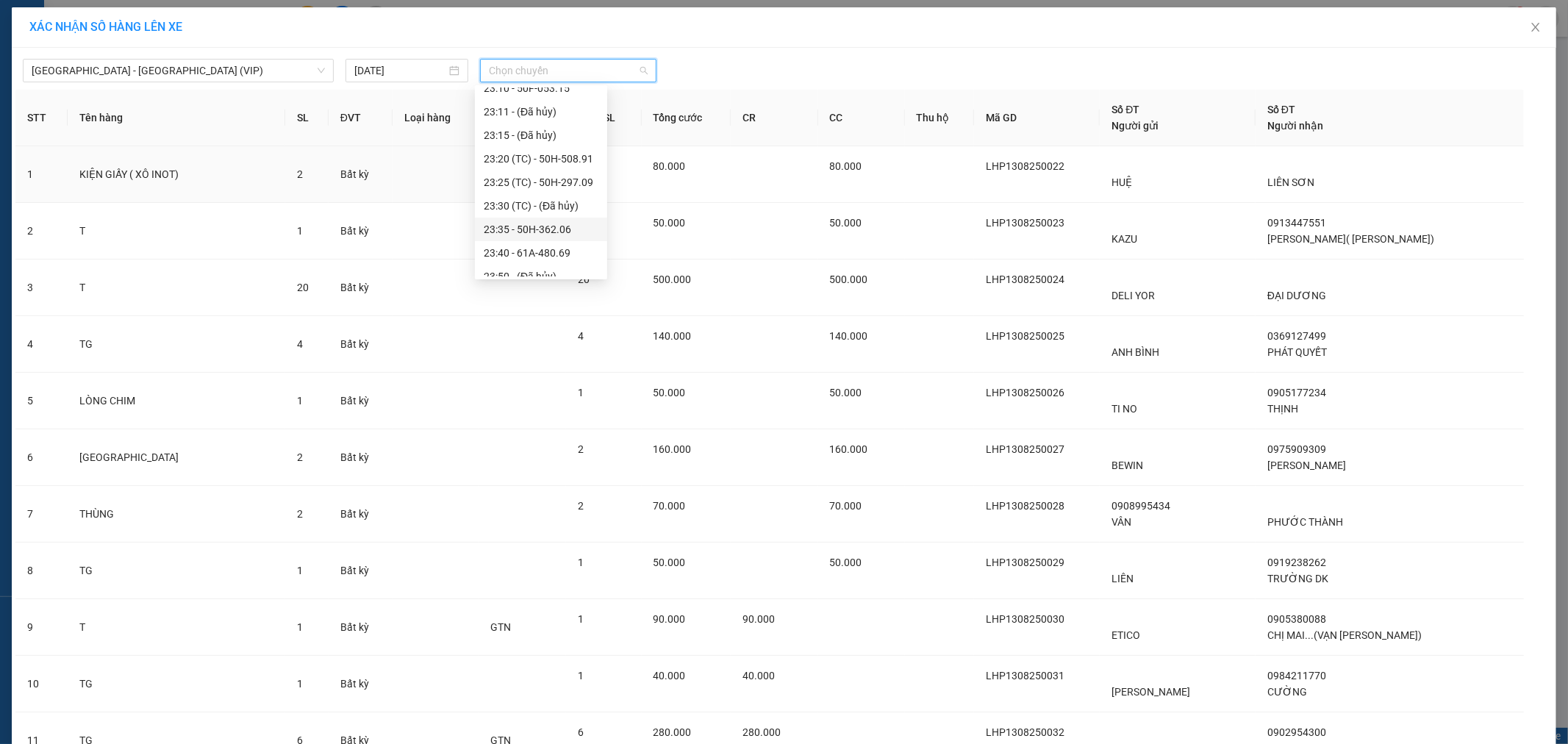
scroll to position [447, 0]
click at [538, 237] on div "23:40 - 61A-480.69" at bounding box center [542, 241] width 115 height 16
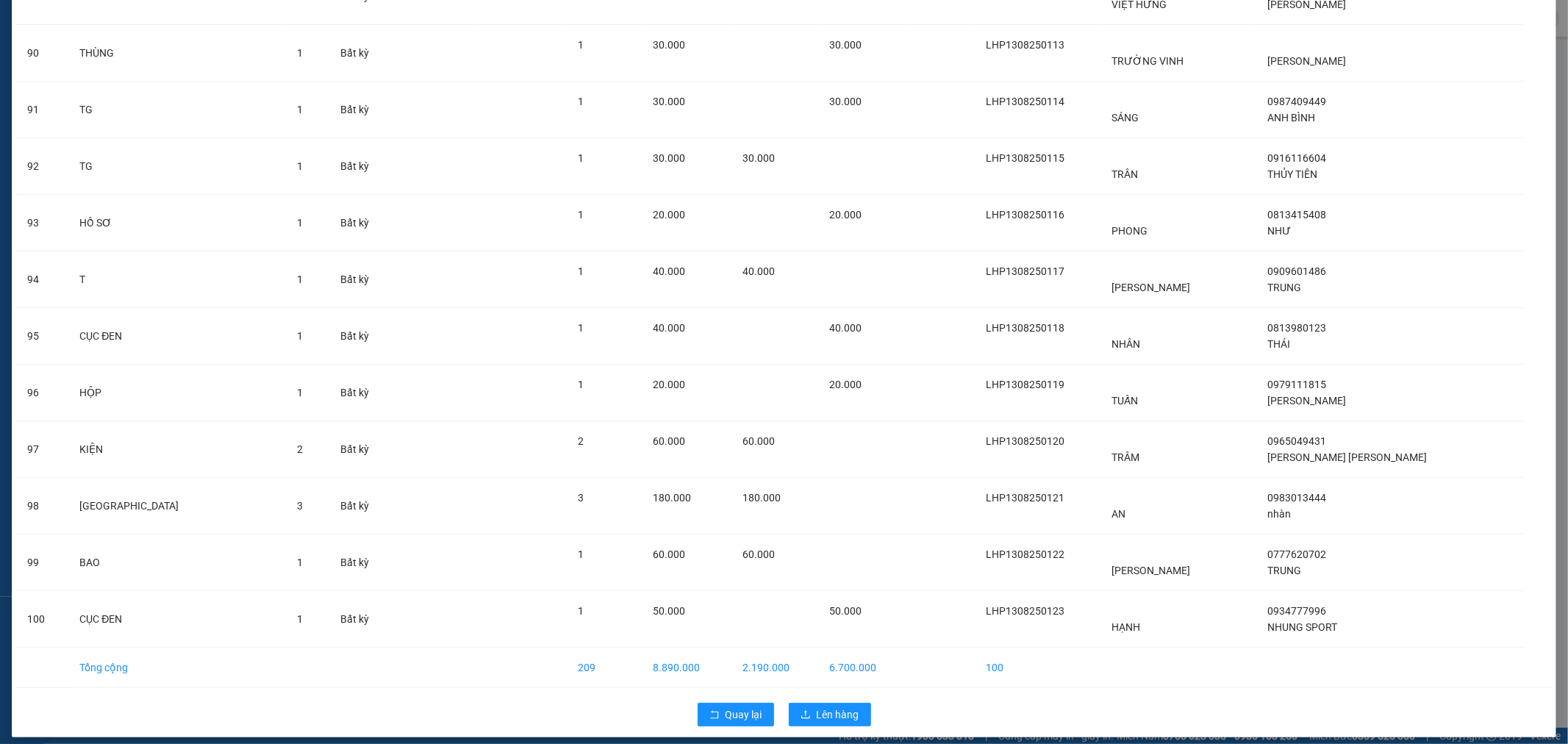
scroll to position [5182, 0]
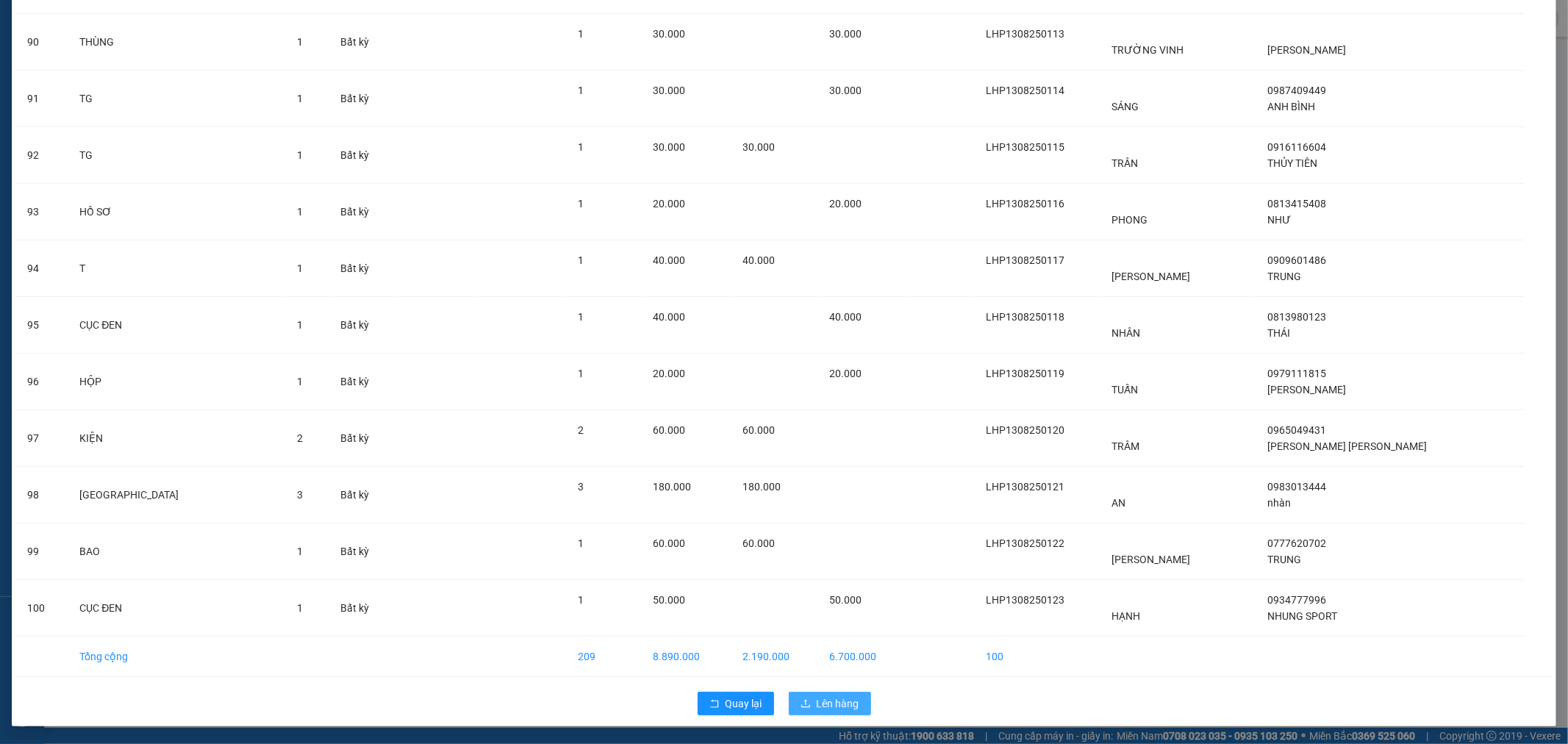
click at [821, 706] on span "Lên hàng" at bounding box center [837, 703] width 42 height 16
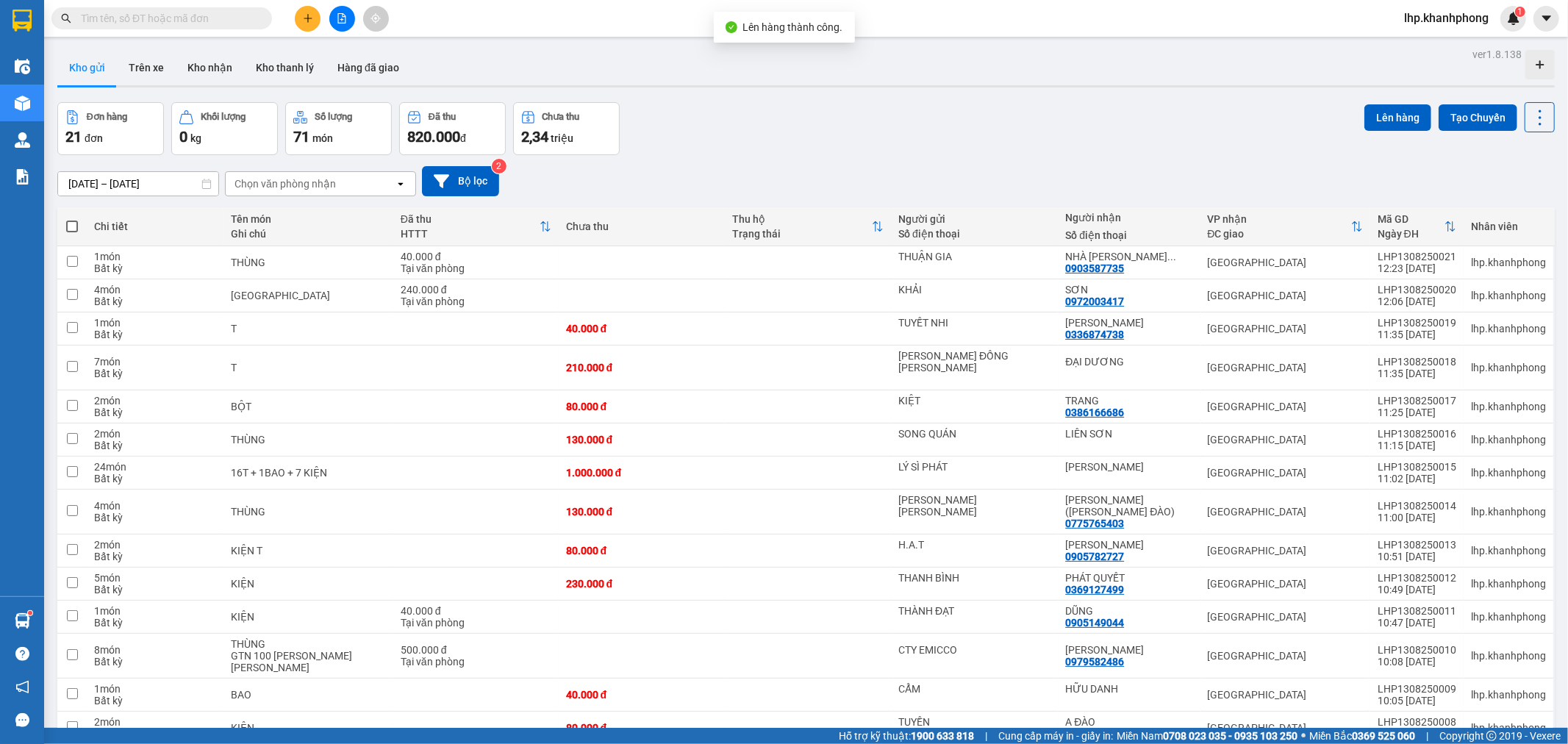
click at [66, 222] on span at bounding box center [72, 227] width 12 height 12
click at [72, 219] on input "checkbox" at bounding box center [72, 219] width 0 height 0
checkbox input "true"
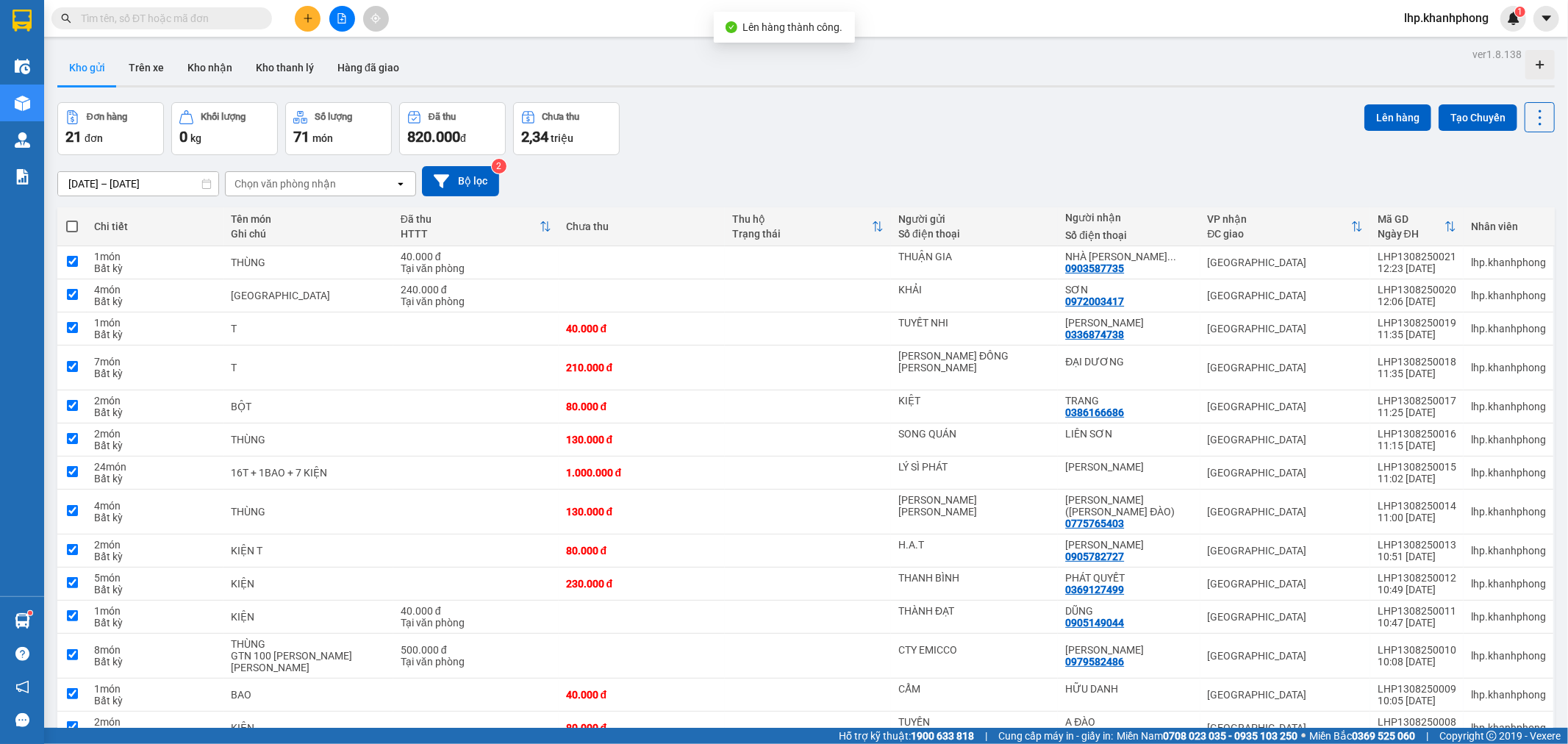
checkbox input "true"
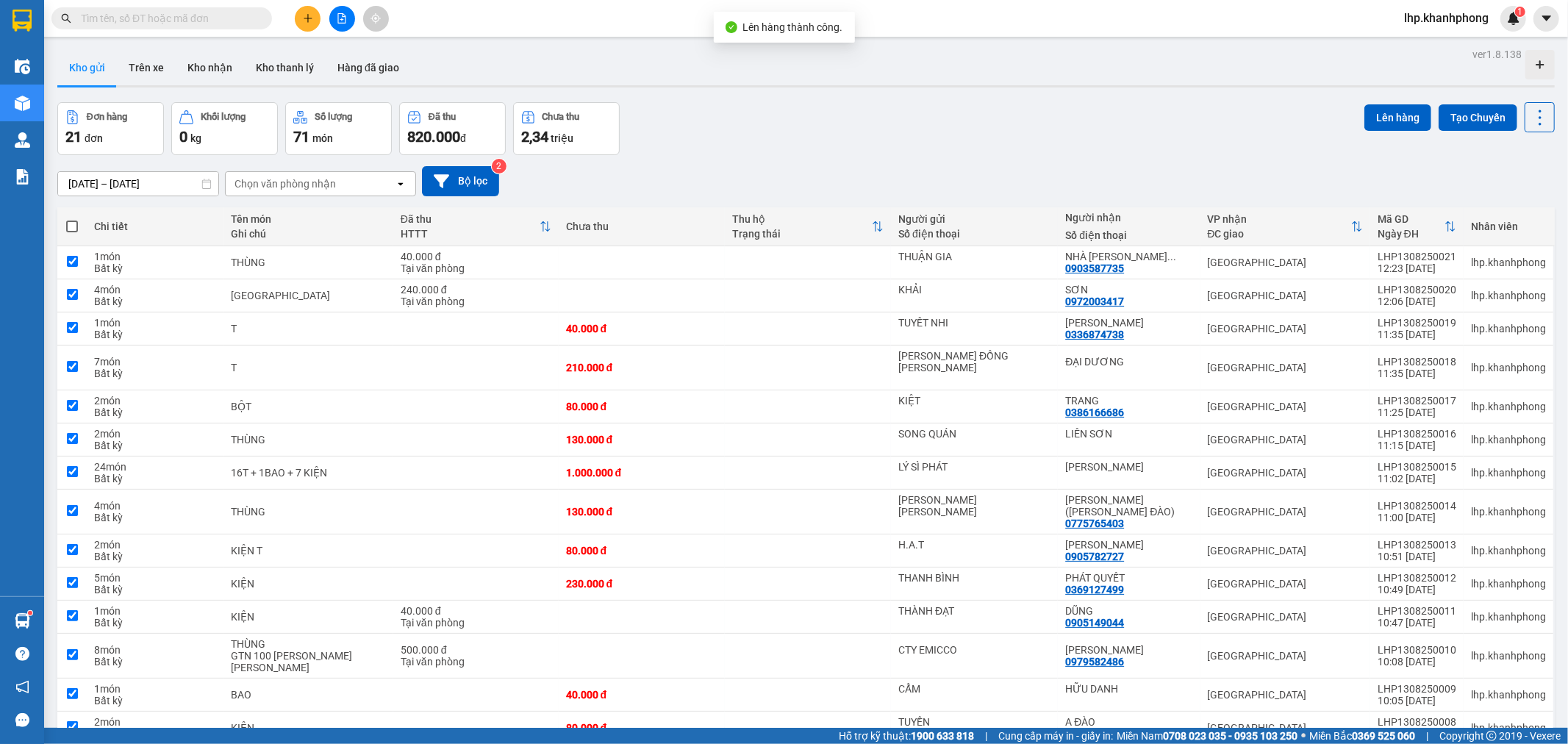
checkbox input "true"
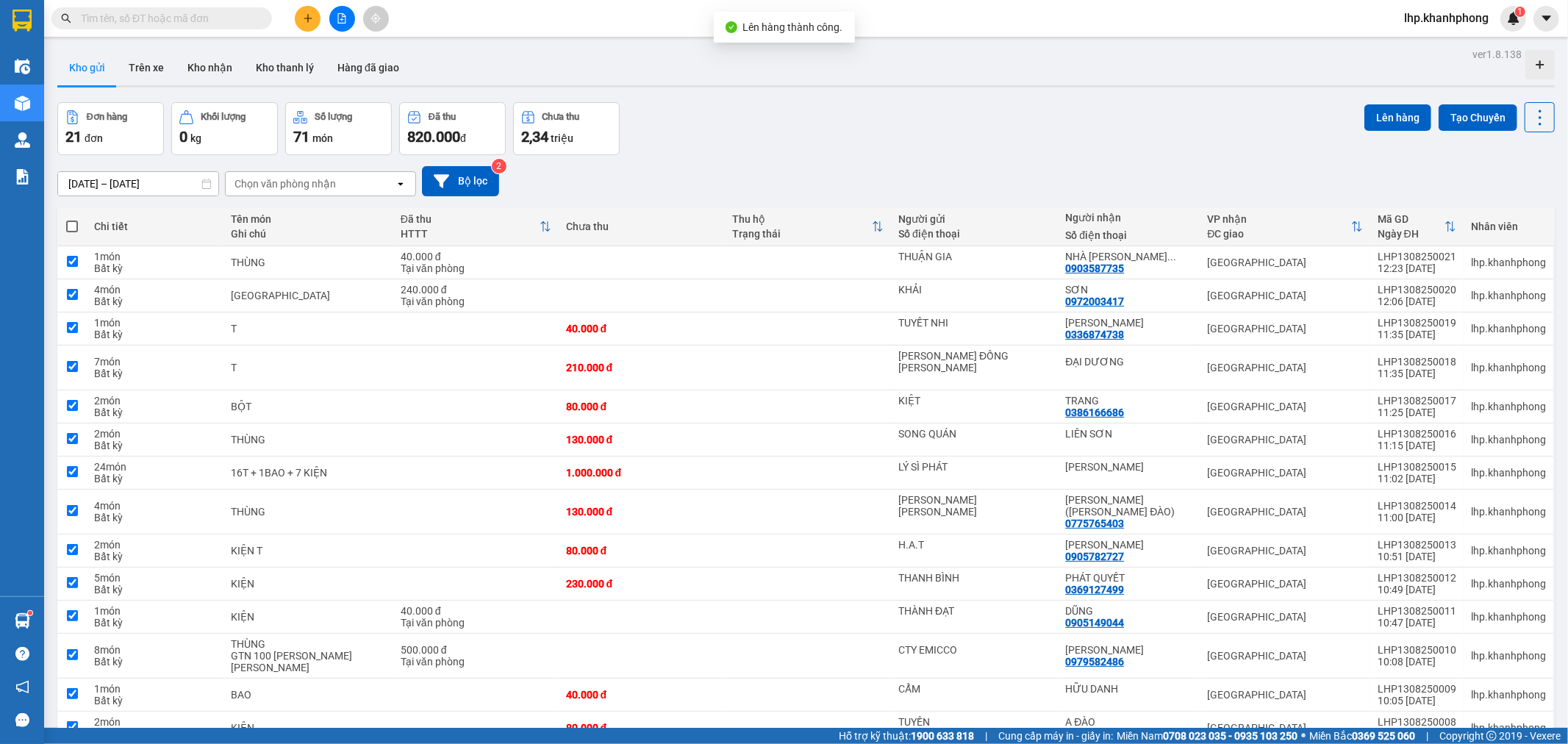
checkbox input "true"
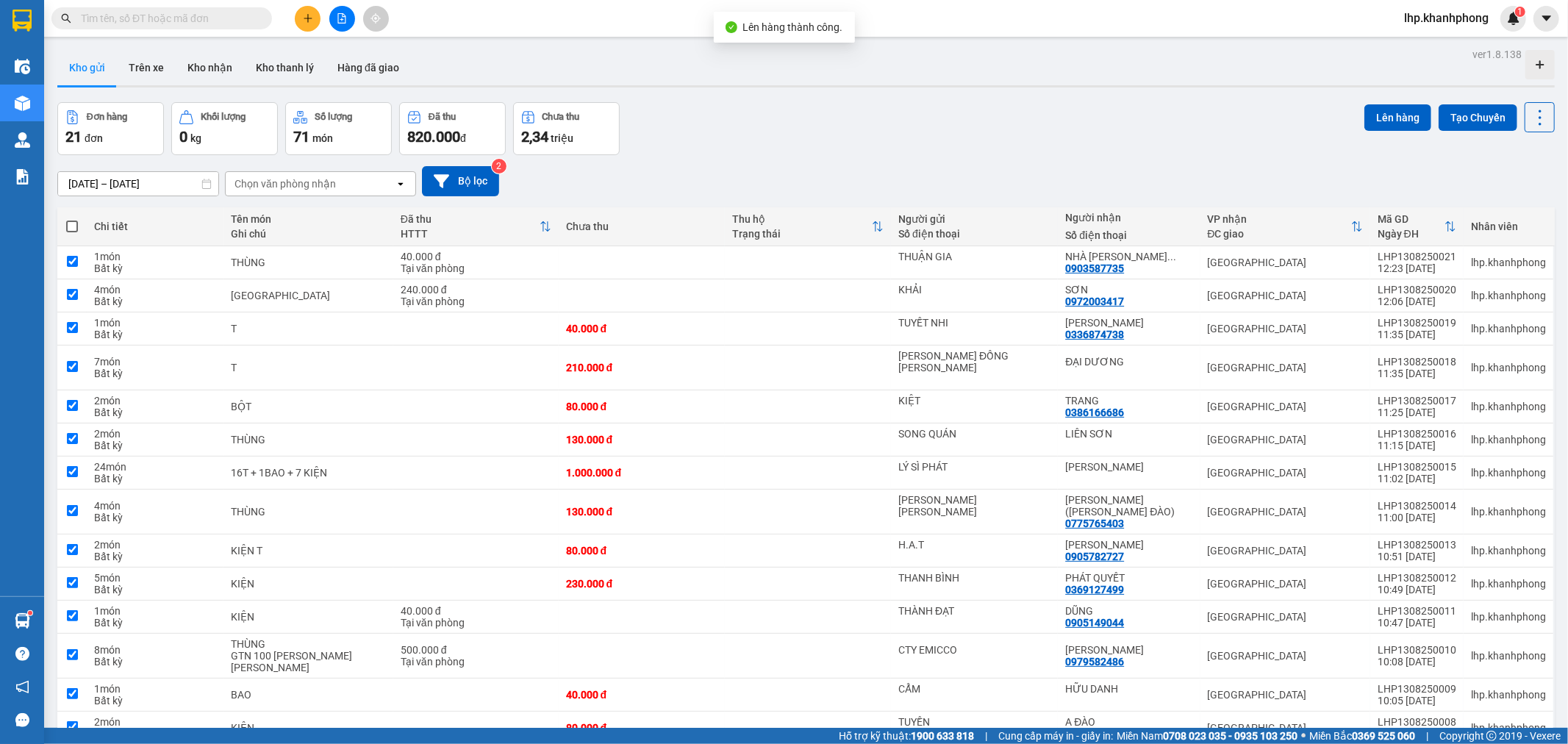
checkbox input "true"
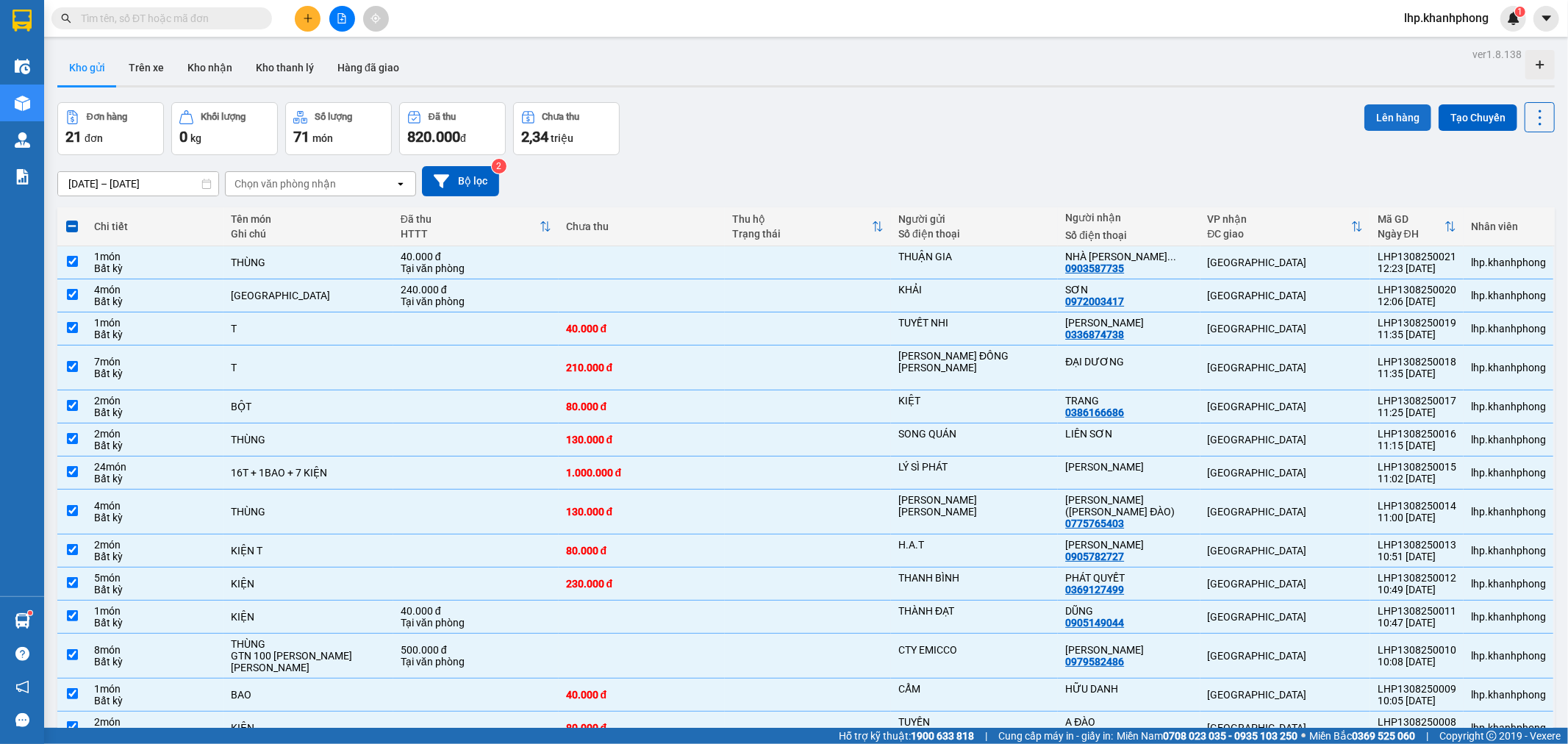
click at [1369, 122] on button "Lên hàng" at bounding box center [1398, 117] width 67 height 27
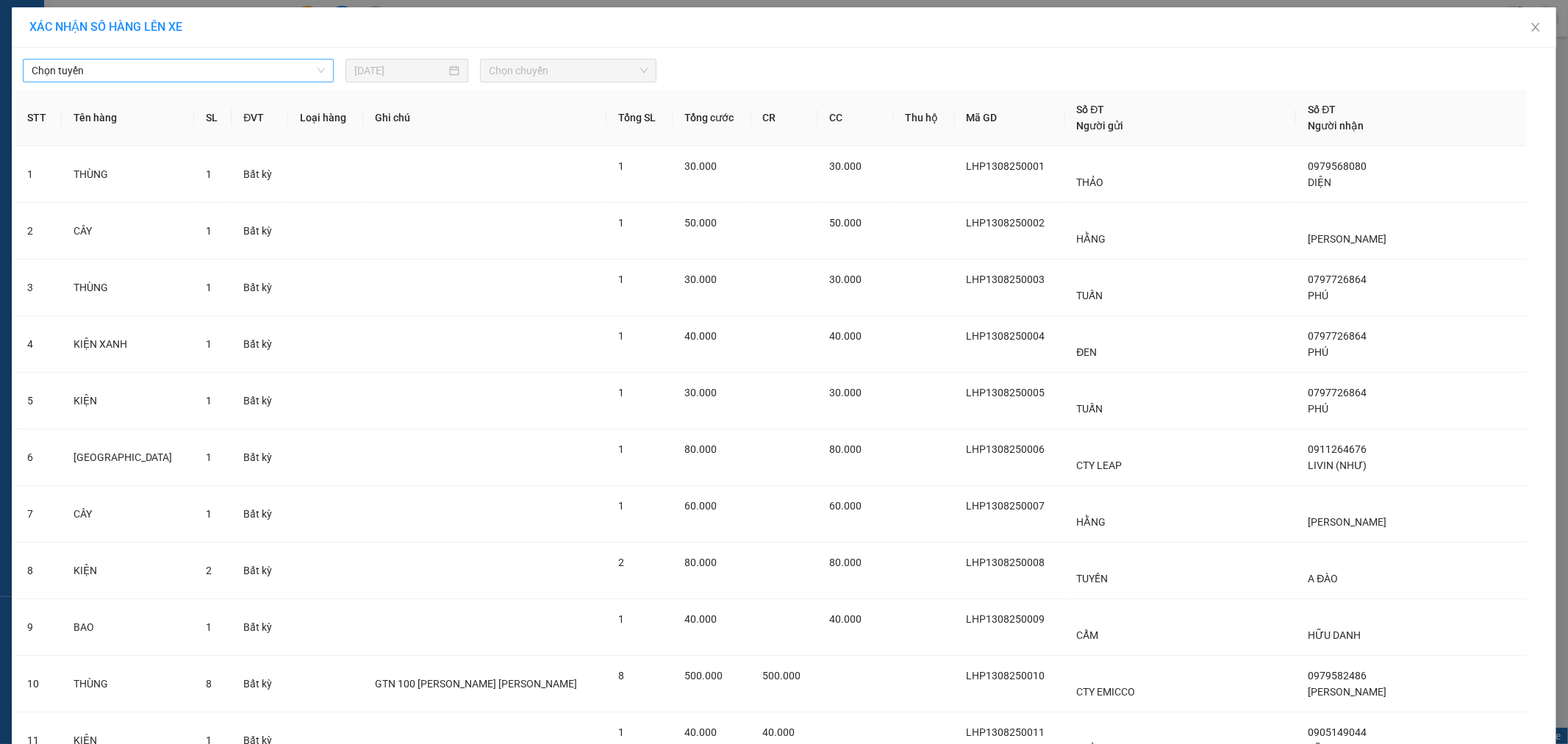
click at [216, 68] on span "Chọn tuyến" at bounding box center [178, 70] width 293 height 22
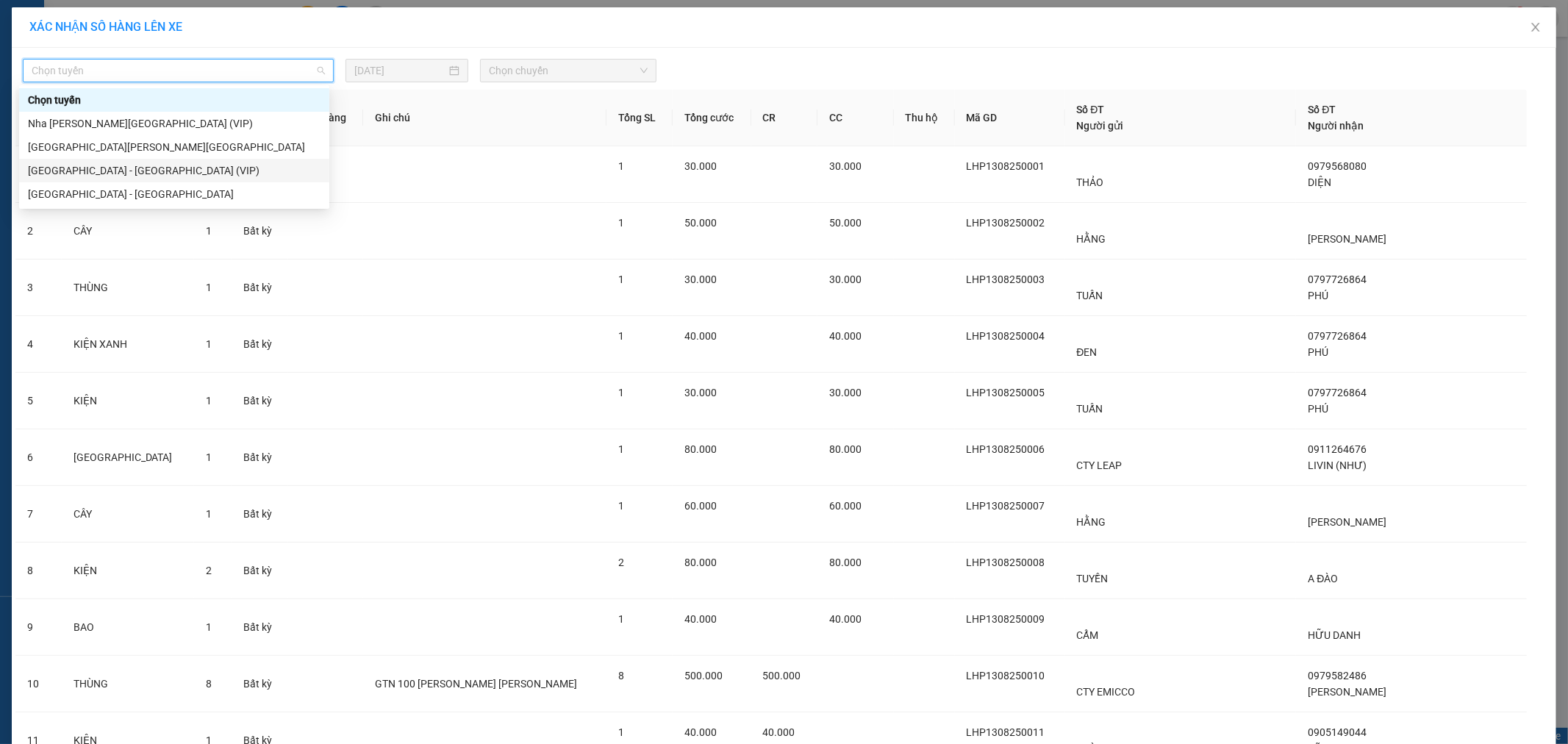
drag, startPoint x: 107, startPoint y: 166, endPoint x: 393, endPoint y: 137, distance: 287.5
click at [113, 167] on div "[GEOGRAPHIC_DATA] - [GEOGRAPHIC_DATA] (VIP)" at bounding box center [174, 170] width 292 height 16
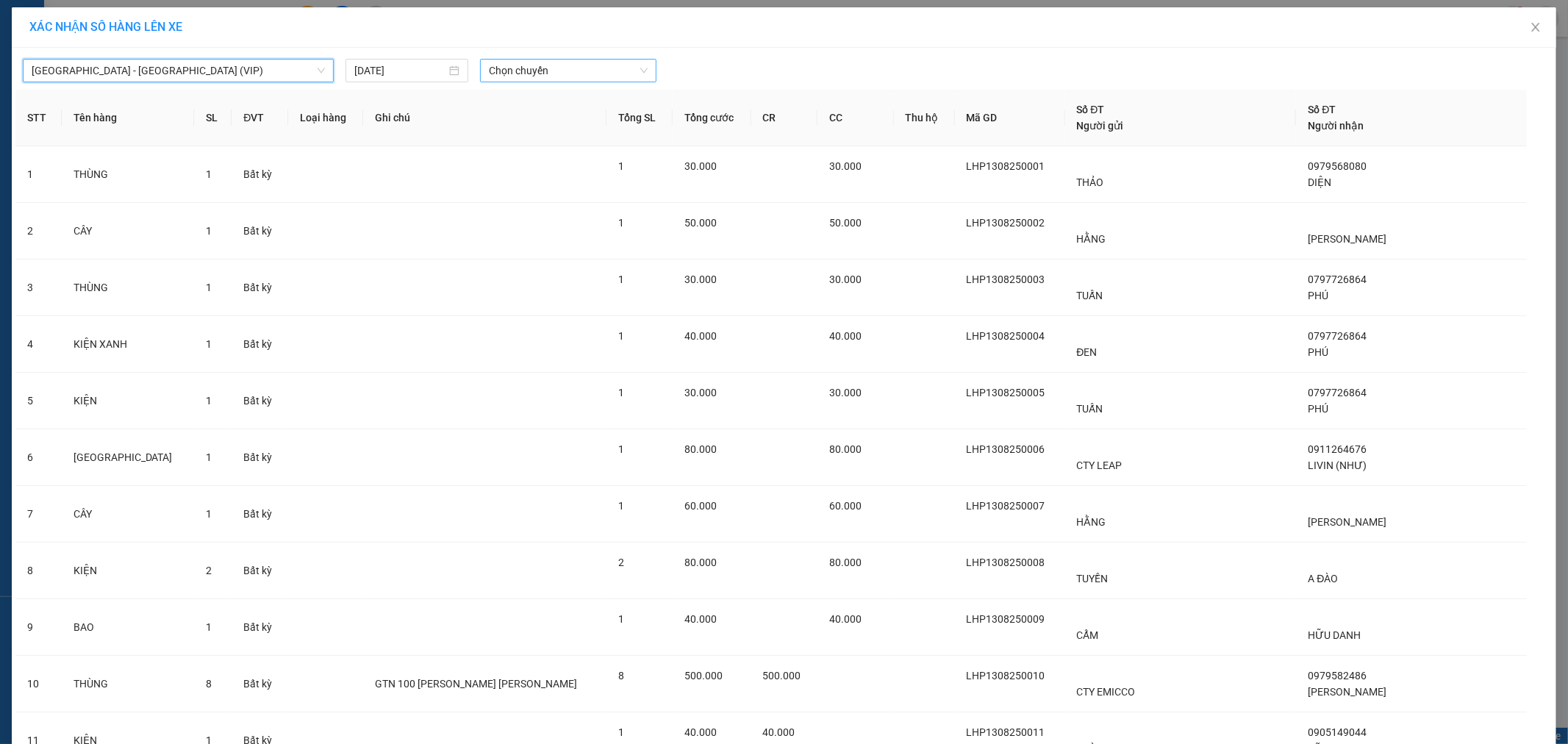
click at [578, 81] on span "Chọn chuyến" at bounding box center [568, 70] width 159 height 22
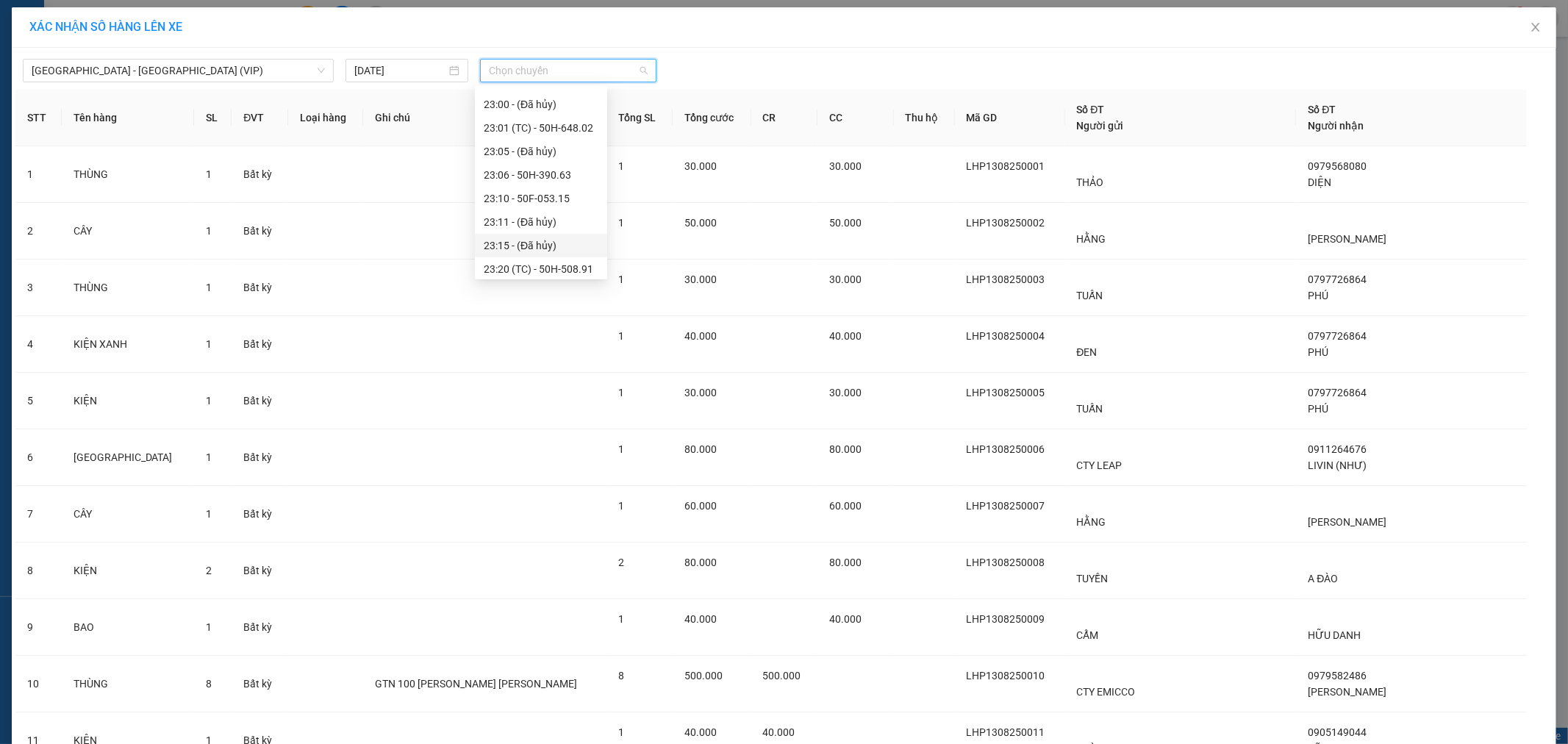
scroll to position [447, 0]
click at [553, 233] on div "23:40 - 61A-480.69" at bounding box center [542, 241] width 115 height 16
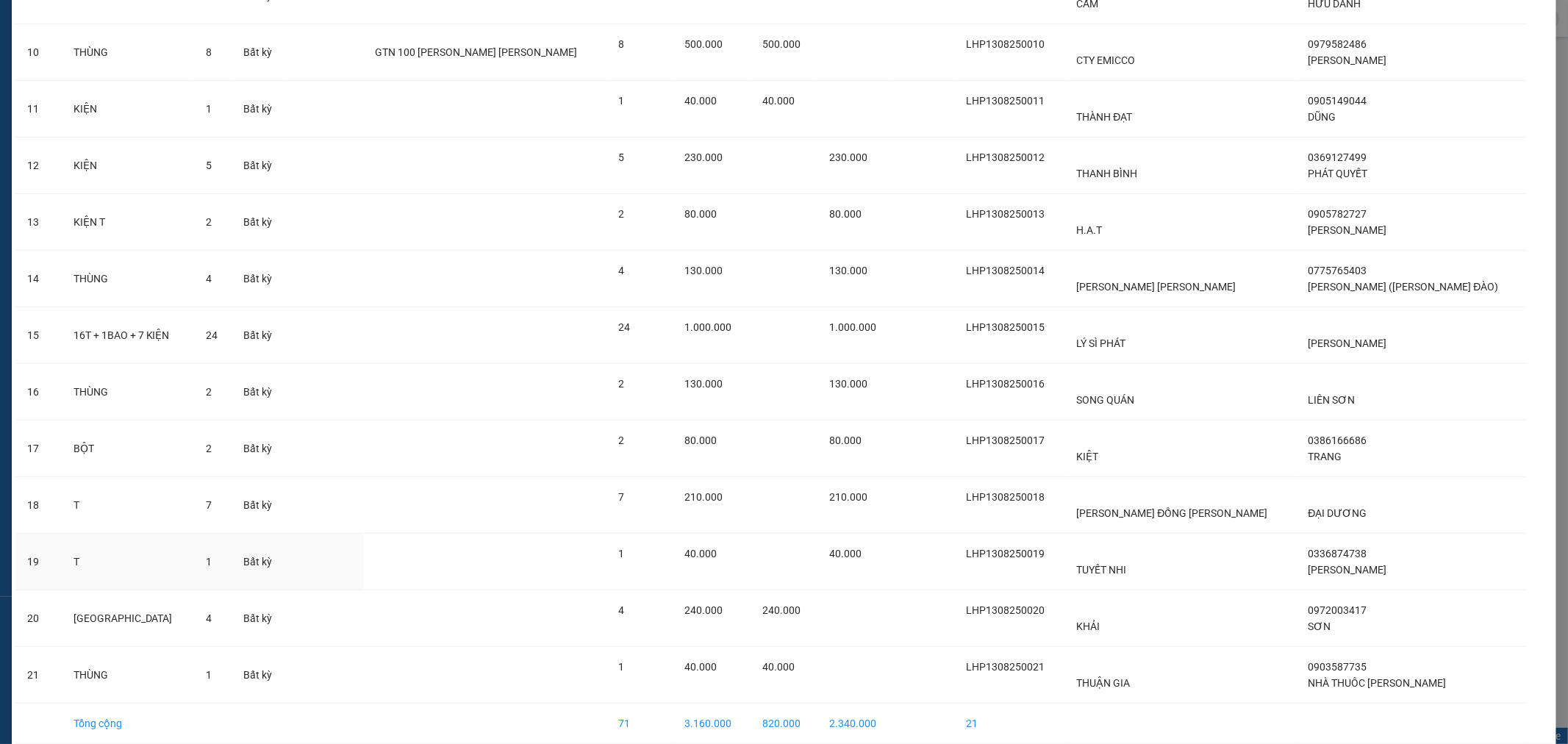
scroll to position [708, 0]
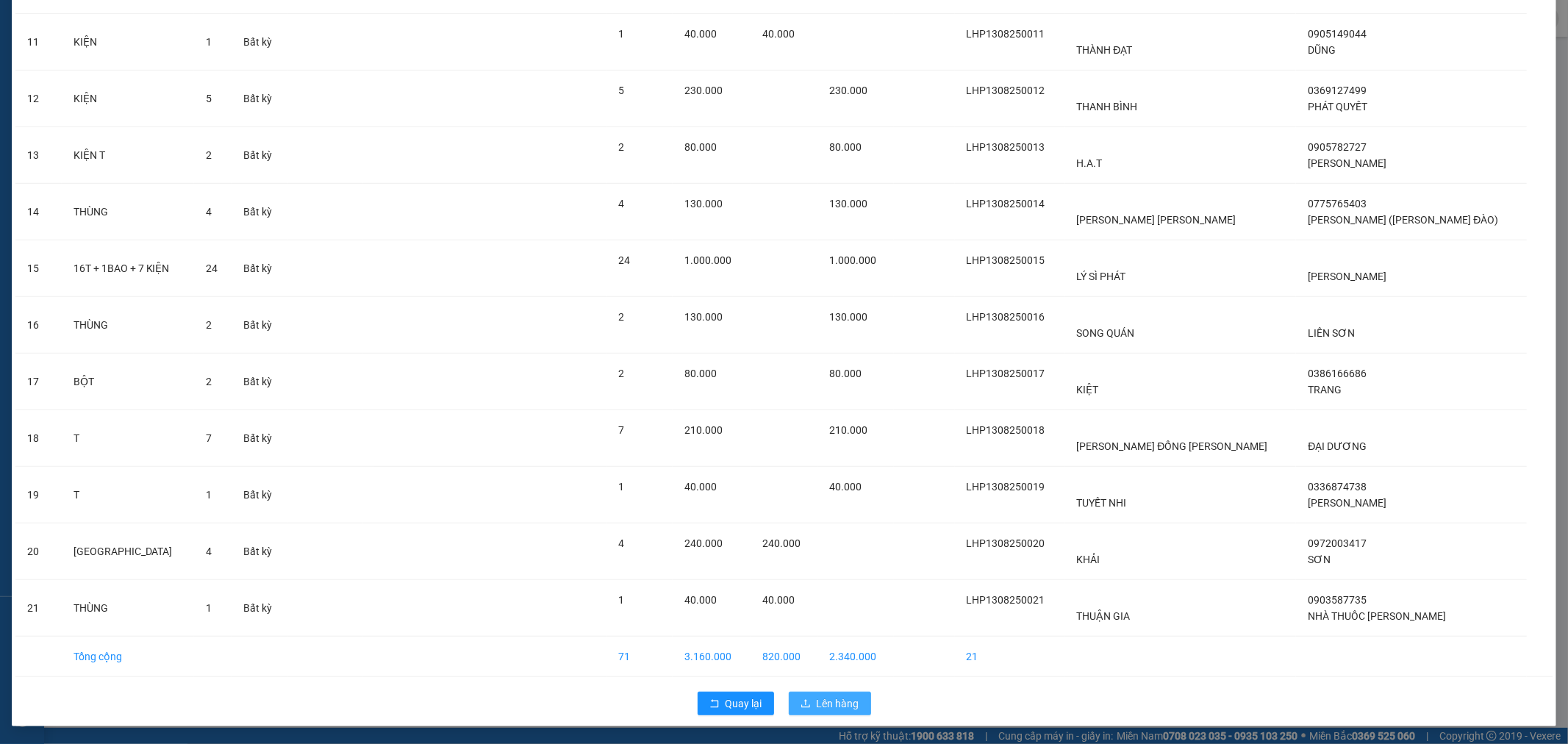
drag, startPoint x: 802, startPoint y: 702, endPoint x: 798, endPoint y: 691, distance: 11.7
click at [803, 702] on icon "upload" at bounding box center [806, 703] width 10 height 10
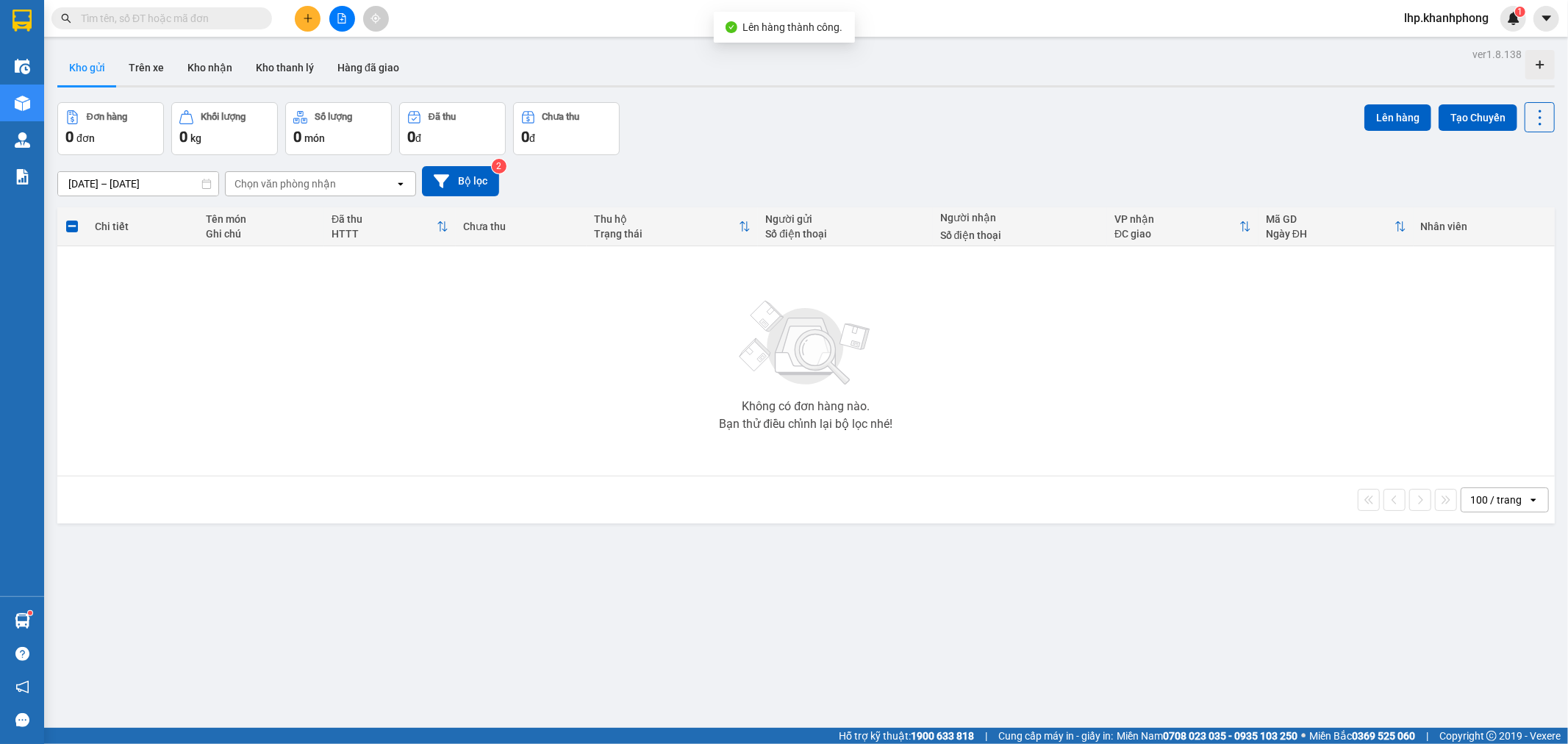
click at [338, 16] on icon "file-add" at bounding box center [342, 18] width 8 height 10
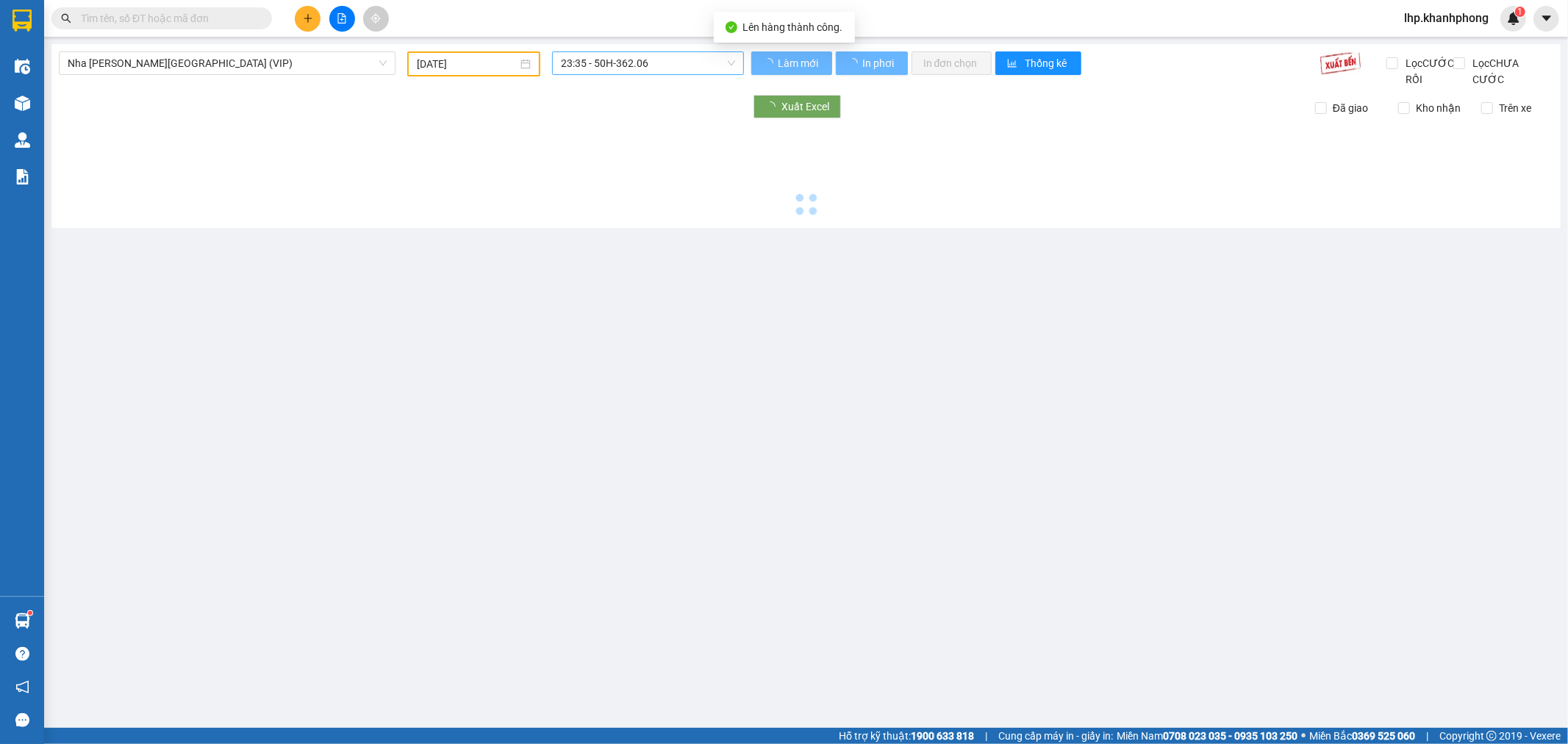
type input "[DATE]"
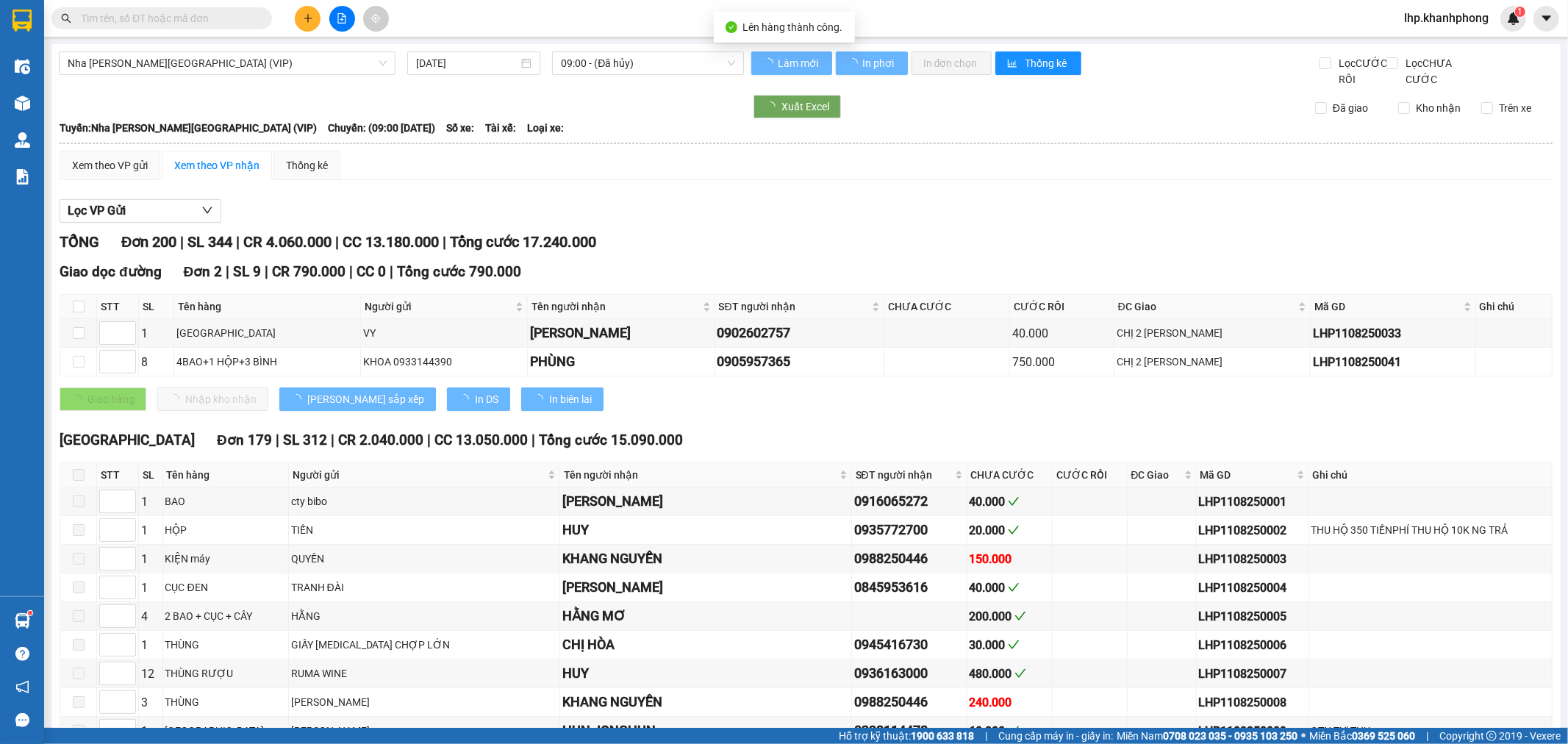
click at [610, 67] on span "09:00 - (Đã hủy)" at bounding box center [647, 63] width 173 height 22
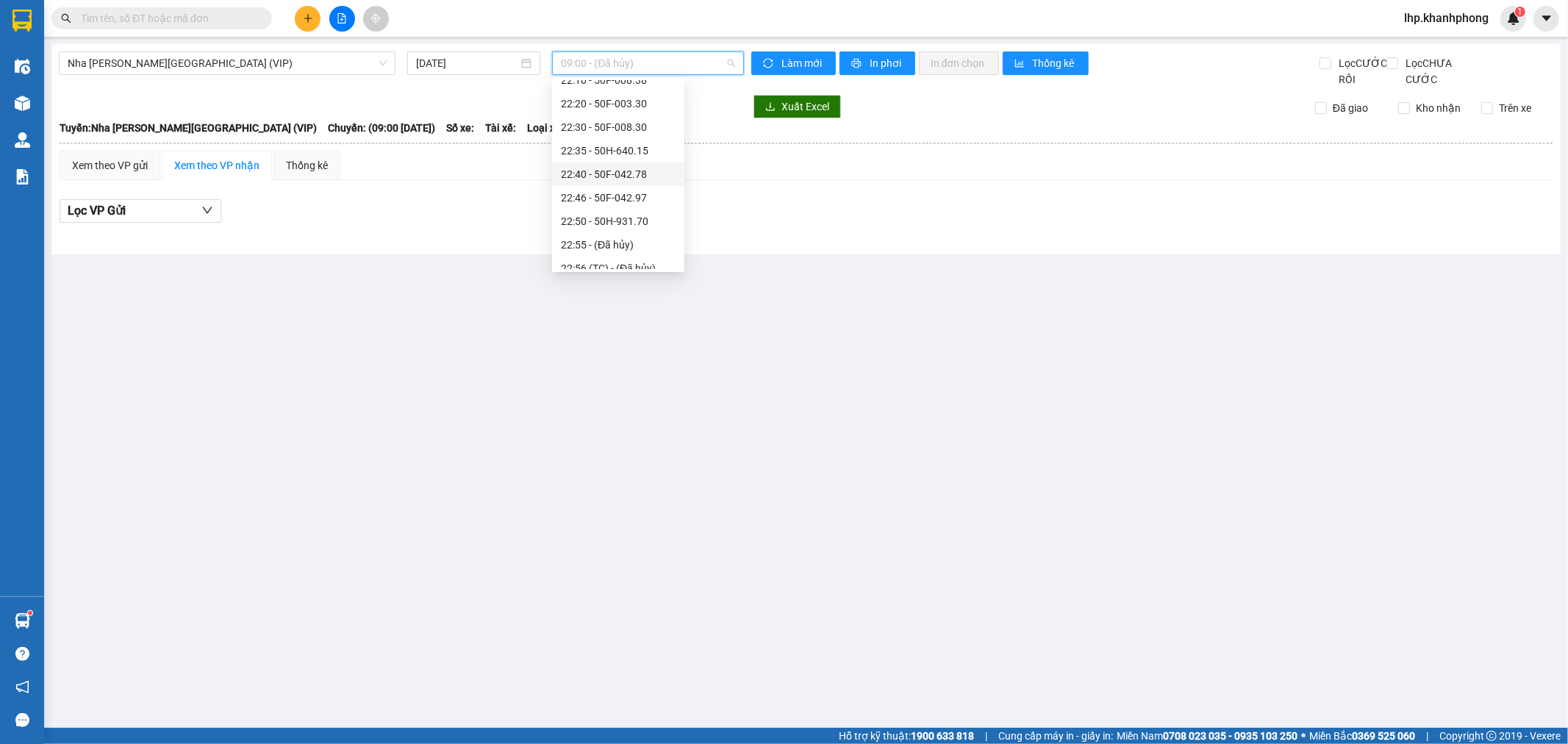
scroll to position [282, 0]
click at [618, 257] on div "23:10 - 50H-293.80" at bounding box center [618, 257] width 115 height 16
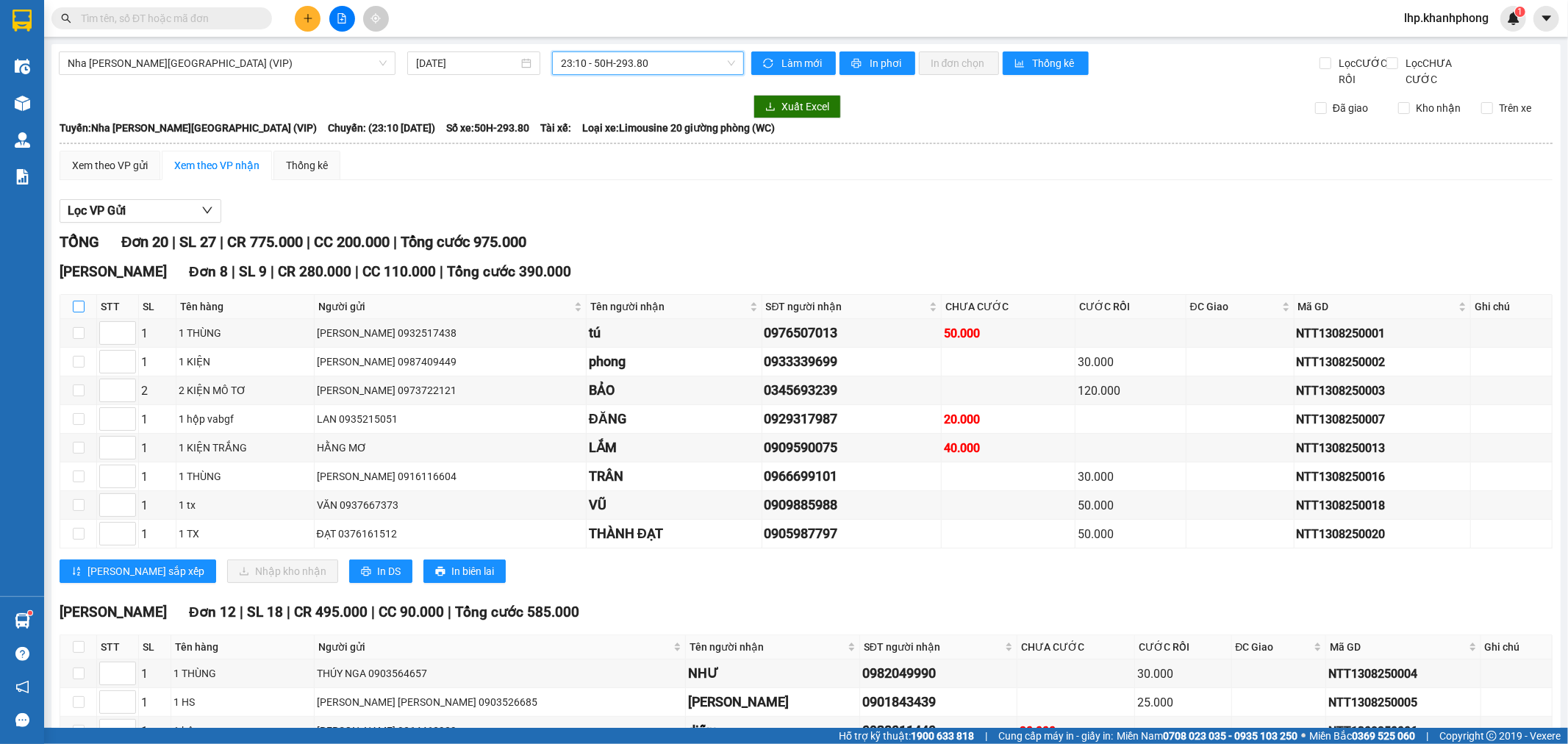
click at [82, 312] on input "checkbox" at bounding box center [78, 307] width 12 height 12
checkbox input "true"
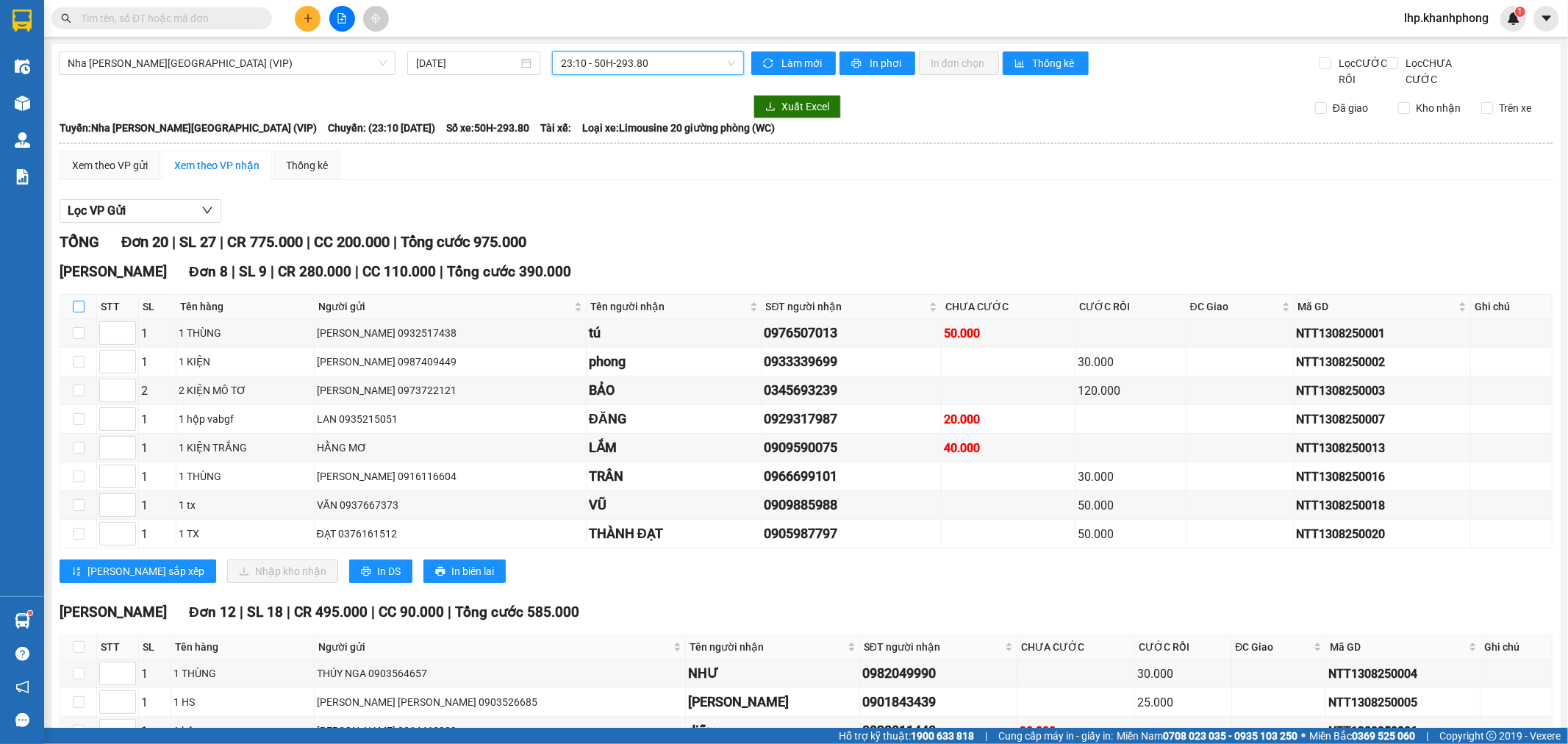
checkbox input "true"
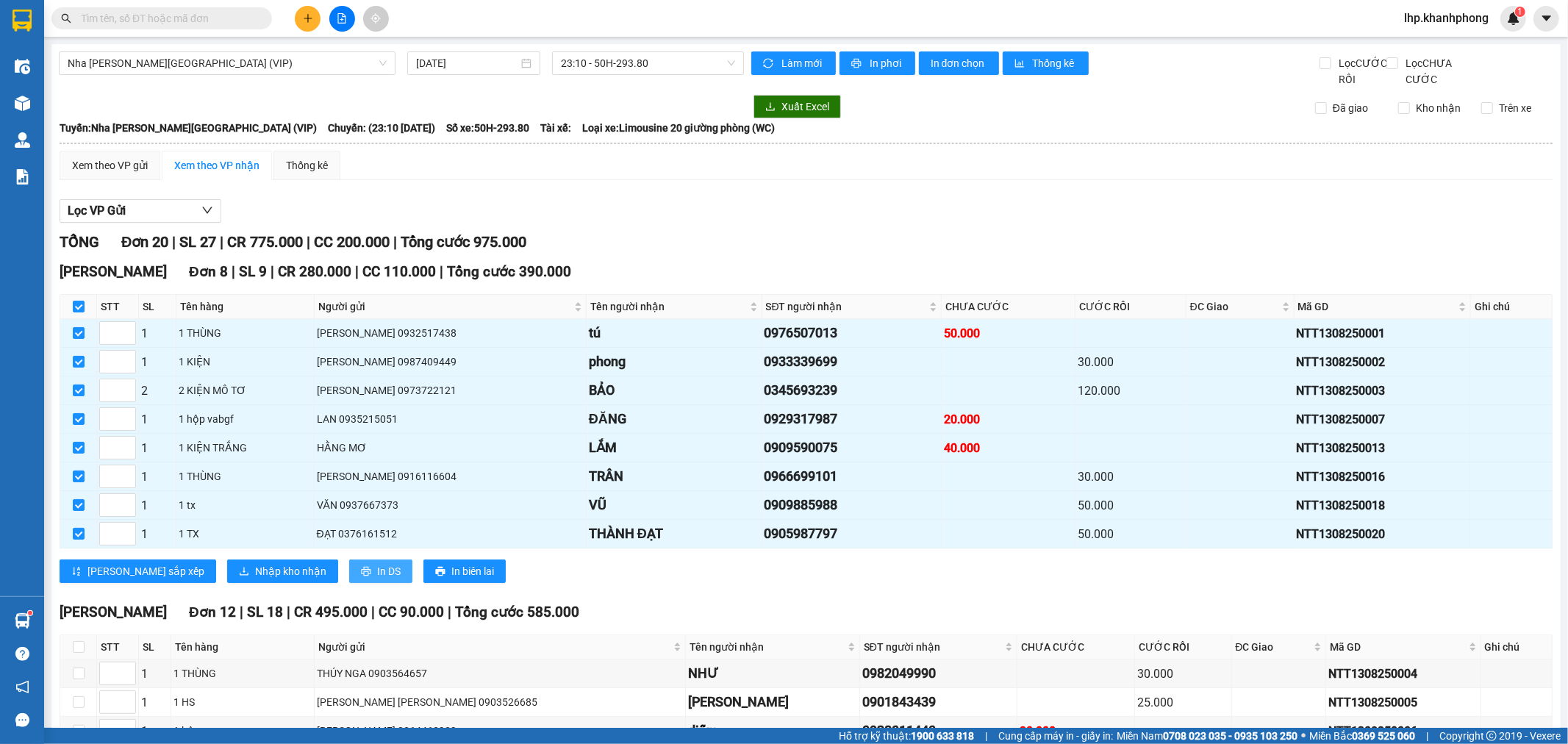
click at [377, 579] on span "In DS" at bounding box center [389, 571] width 23 height 16
click at [195, 576] on div "[PERSON_NAME] 8 | SL 9 | CR 280.000 | CC 110.000 | [PERSON_NAME] 390.000 STT SL…" at bounding box center [806, 427] width 1493 height 333
click at [255, 579] on span "Nhập kho nhận" at bounding box center [291, 571] width 72 height 16
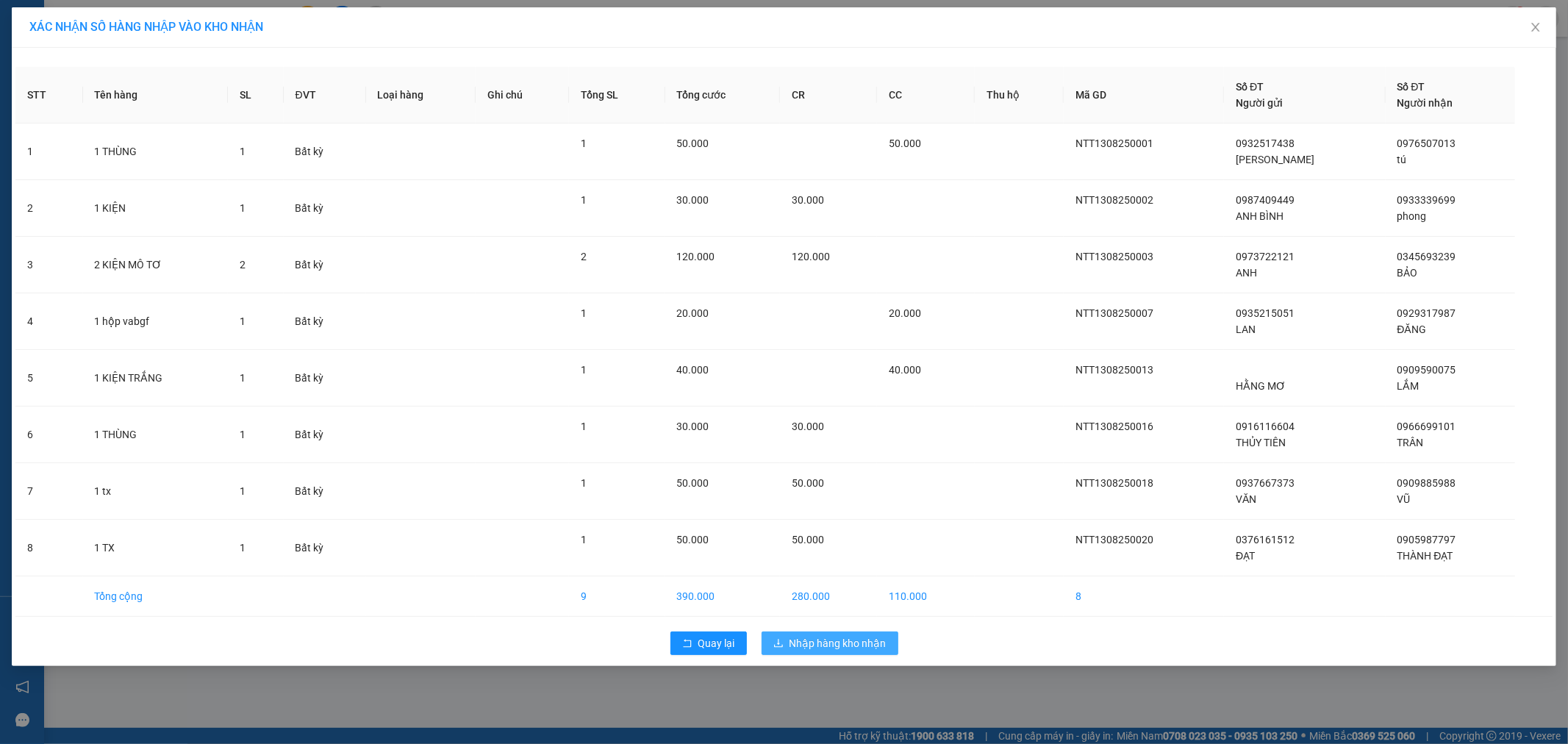
click at [807, 641] on span "Nhập hàng kho nhận" at bounding box center [838, 642] width 97 height 16
